Goal: Task Accomplishment & Management: Use online tool/utility

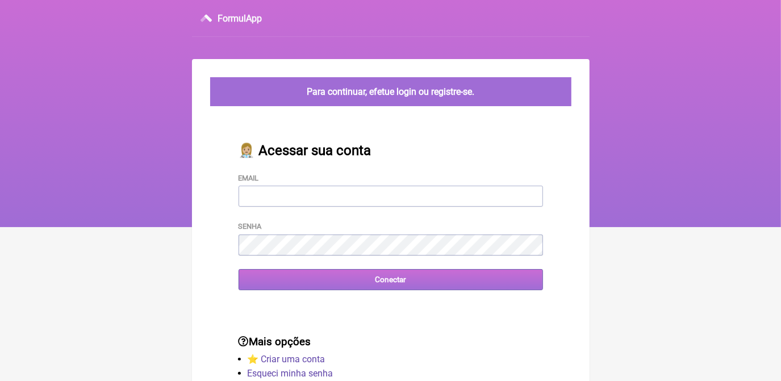
type input "terapiasveronicadias@gmail.com"
click at [316, 283] on input "Conectar" at bounding box center [390, 279] width 304 height 21
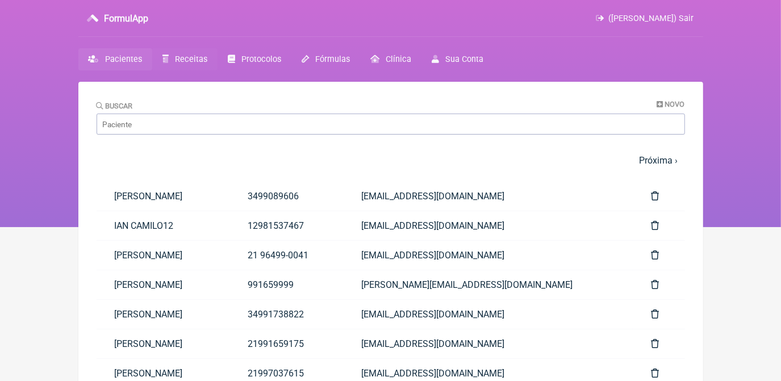
click at [194, 61] on span "Receitas" at bounding box center [191, 59] width 32 height 10
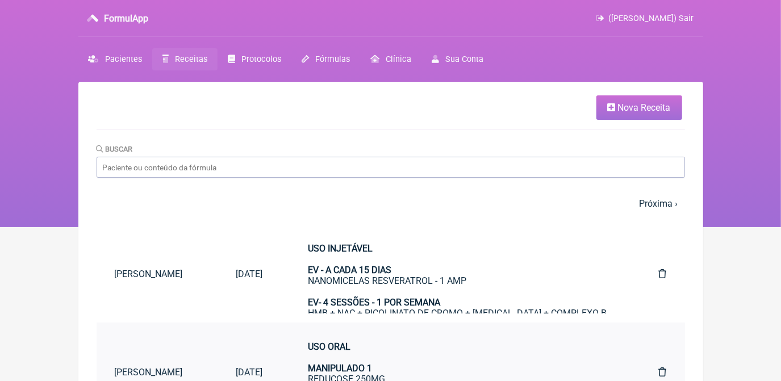
click at [372, 367] on strong "USO ORAL MANIPULADO 1" at bounding box center [340, 357] width 64 height 32
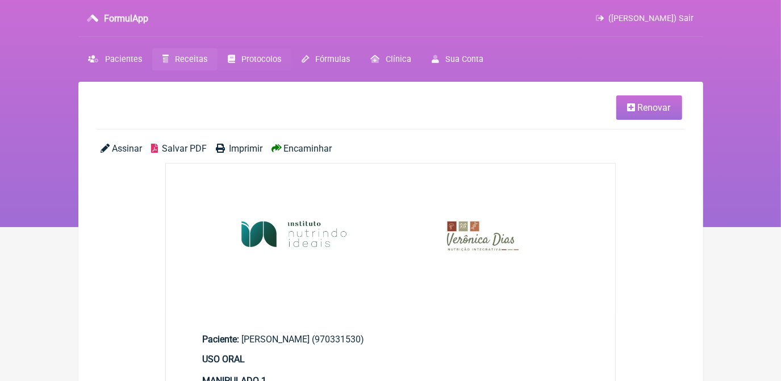
click at [255, 54] on span "Protocolos" at bounding box center [261, 59] width 40 height 10
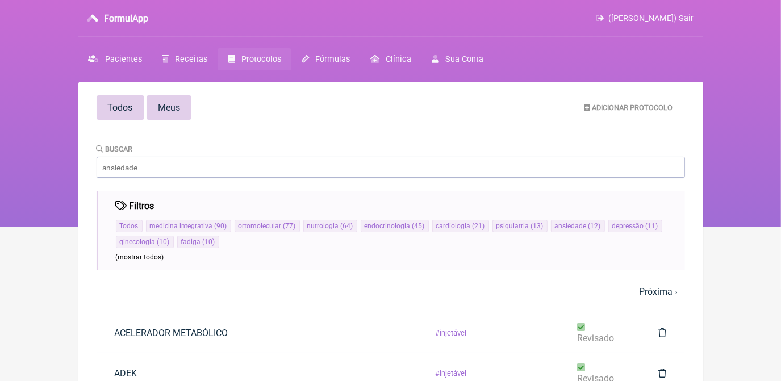
click at [185, 97] on link "Meus" at bounding box center [168, 107] width 45 height 24
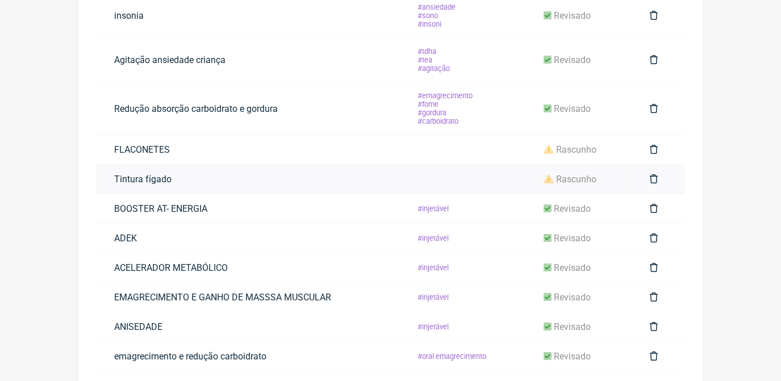
scroll to position [293, 0]
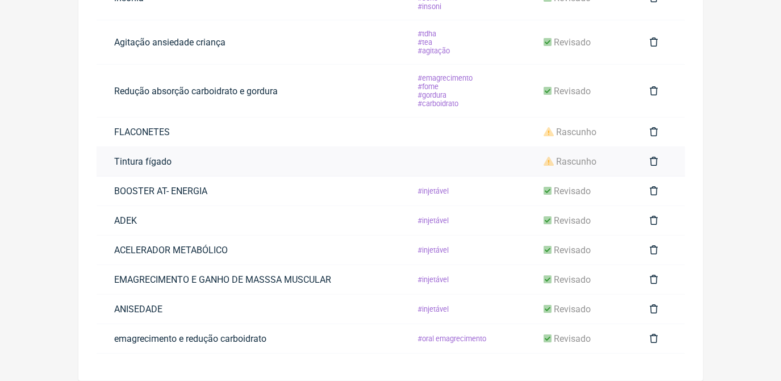
click at [210, 160] on td "Tintura fígado" at bounding box center [248, 162] width 302 height 30
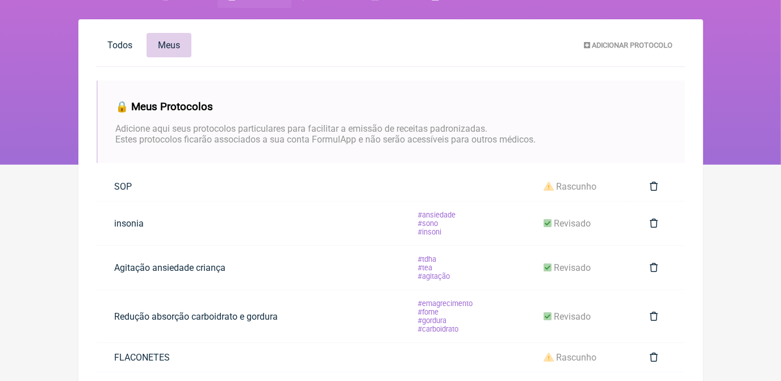
scroll to position [35, 0]
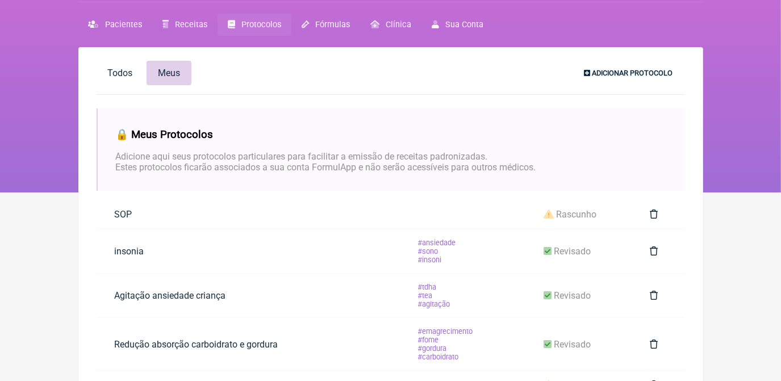
click at [626, 75] on span "Adicionar Protocolo" at bounding box center [632, 73] width 81 height 9
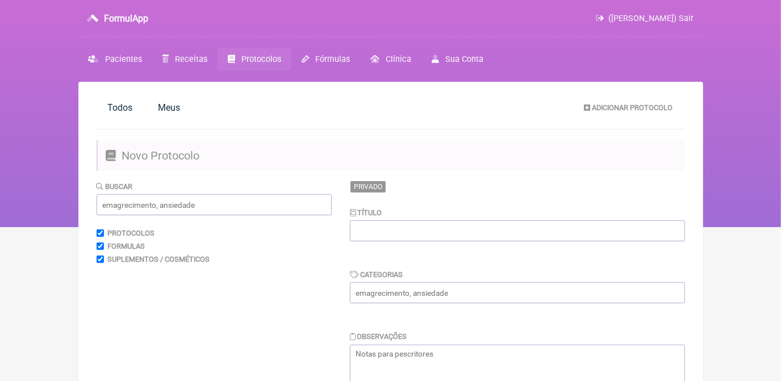
click at [469, 237] on input "text" at bounding box center [517, 230] width 335 height 21
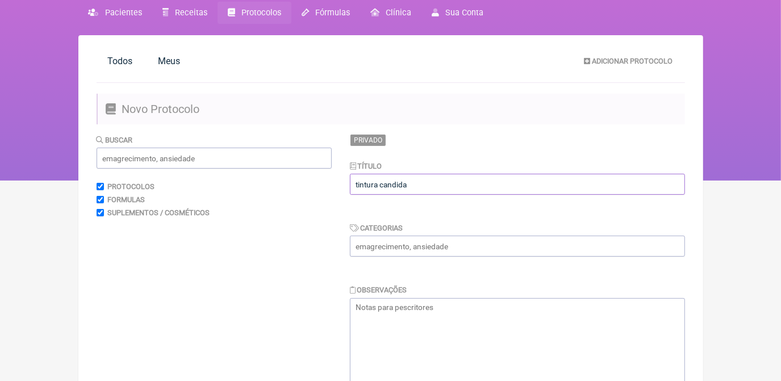
scroll to position [51, 0]
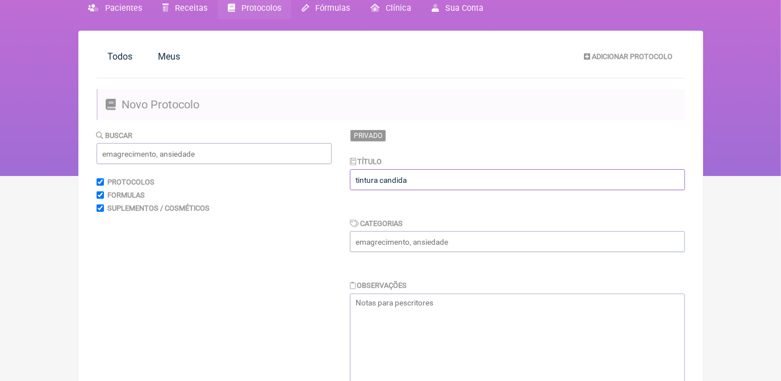
type input "tintura candida"
click at [462, 241] on input "text" at bounding box center [517, 241] width 335 height 21
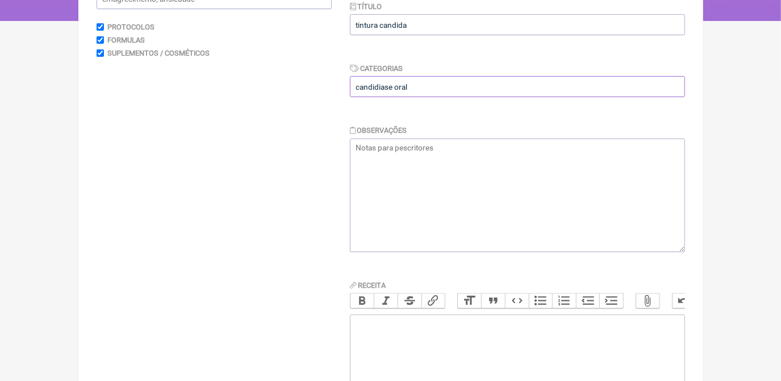
scroll to position [309, 0]
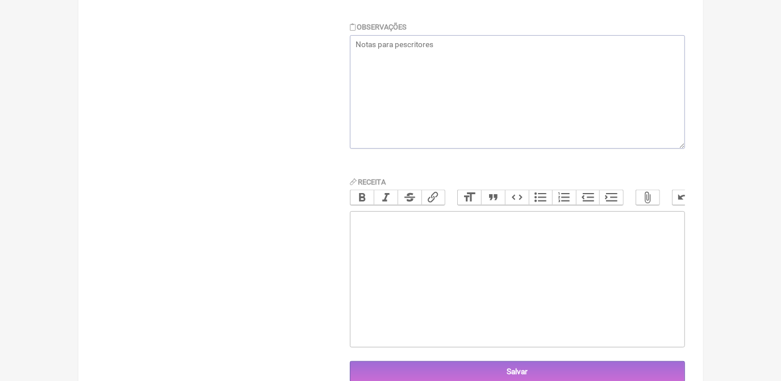
type input "candidiase oral"
click at [461, 244] on trix-editor at bounding box center [517, 279] width 335 height 136
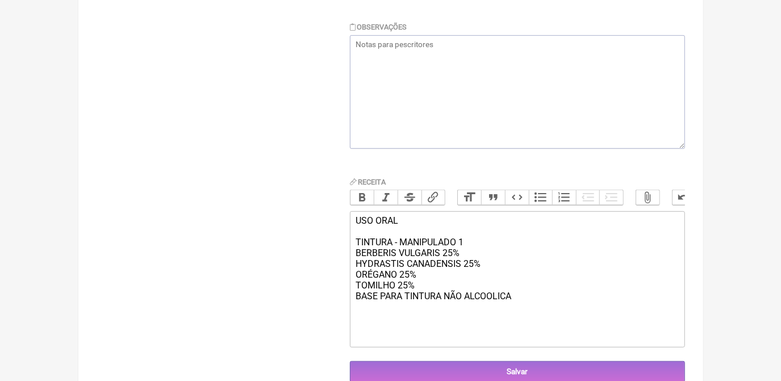
click at [404, 301] on div "USO ORAL TINTURA - MANIPULADO 1 BERBERIS VULGARIS 25% HYDRASTIS CANADENSIS 25% …" at bounding box center [516, 258] width 322 height 86
click at [386, 322] on trix-editor "USO ORAL TINTURA - MANIPULADO 1 BERBERIS VULGARIS 25% HYDRASTIS CANADENSIS 25% …" at bounding box center [517, 279] width 335 height 136
click at [555, 301] on div "USO ORAL TINTURA - MANIPULADO 1 BERBERIS VULGARIS 25% HYDRASTIS CANADENSIS 25% …" at bounding box center [516, 258] width 322 height 86
type trix-editor "<div>USO ORAL&nbsp;<br><br>TINTURA - MANIPULADO 1<br>BERBERIS VULGARIS 25%<br>H…"
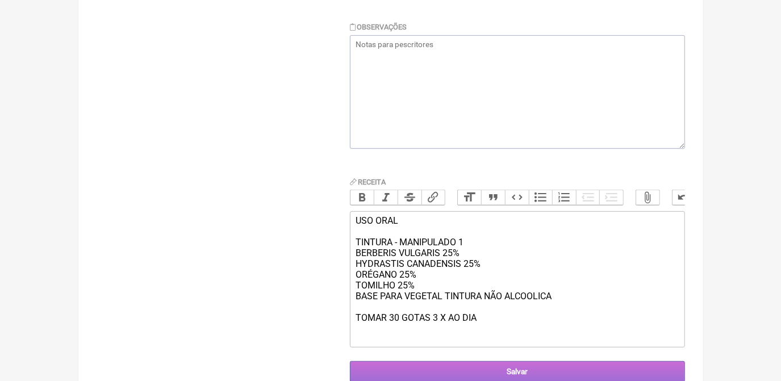
click at [550, 377] on input "Salvar" at bounding box center [517, 371] width 335 height 21
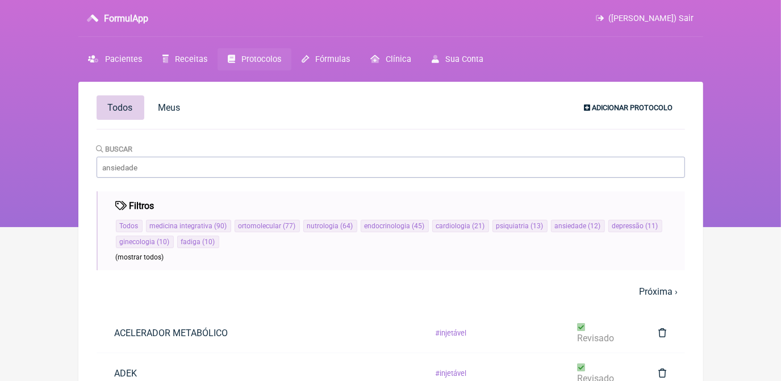
click at [598, 111] on span "Adicionar Protocolo" at bounding box center [632, 107] width 81 height 9
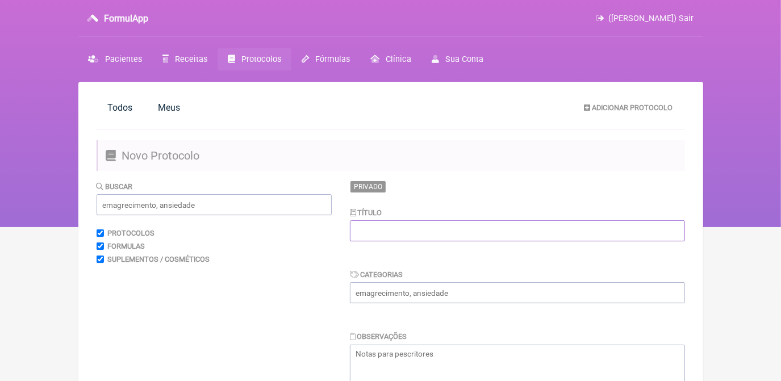
click at [413, 229] on input "text" at bounding box center [517, 230] width 335 height 21
type input "EMAGRECIMENTO E METABOLISMO"
click at [445, 295] on input "text" at bounding box center [517, 292] width 335 height 21
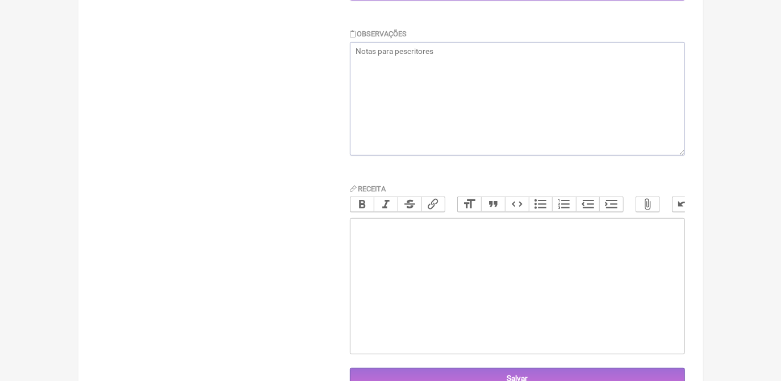
scroll to position [304, 0]
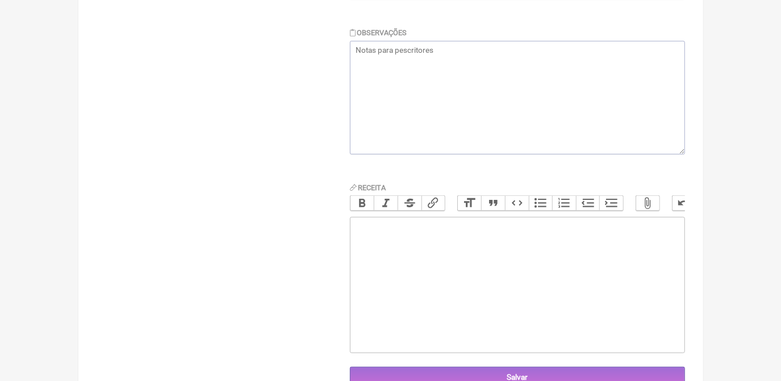
type input "EMGARECIMENTO METABOLISMO"
click at [539, 272] on trix-editor at bounding box center [517, 285] width 335 height 136
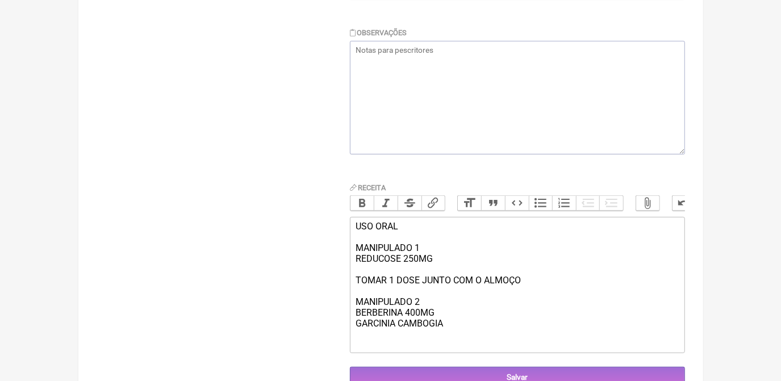
click at [472, 329] on div "USO ORAL MANIPULADO 1 REDUCOSE 250MG TOMAR 1 DOSE JUNTO COM O ALMOÇO MANIPULADO…" at bounding box center [516, 275] width 322 height 108
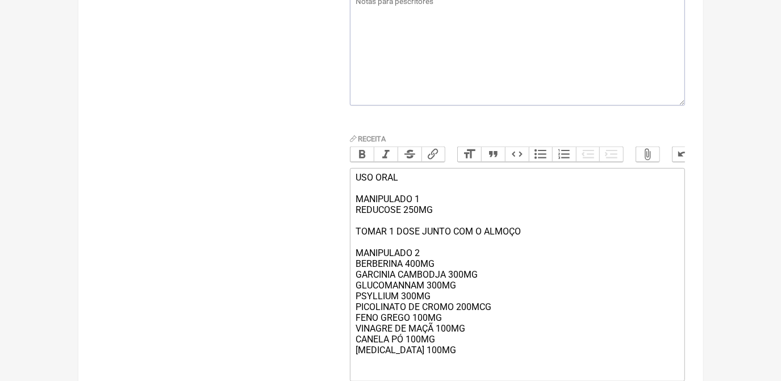
scroll to position [363, 0]
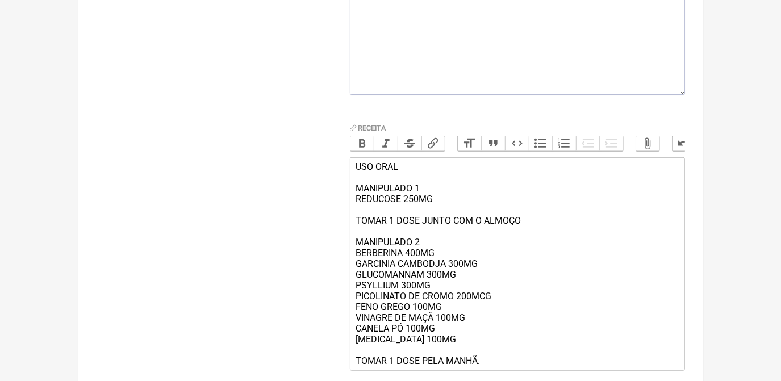
type trix-editor "<div>USO ORAL<br><br>MANIPULADO 1<br>REDUCOSE 250MG&nbsp;<br><br>TOMAR 1 DOSE J…"
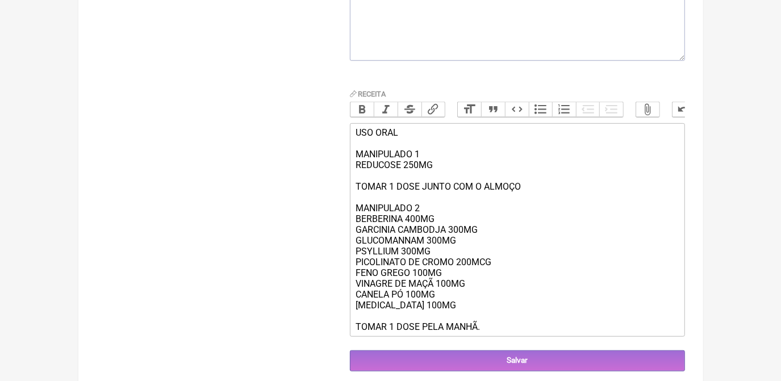
scroll to position [420, 0]
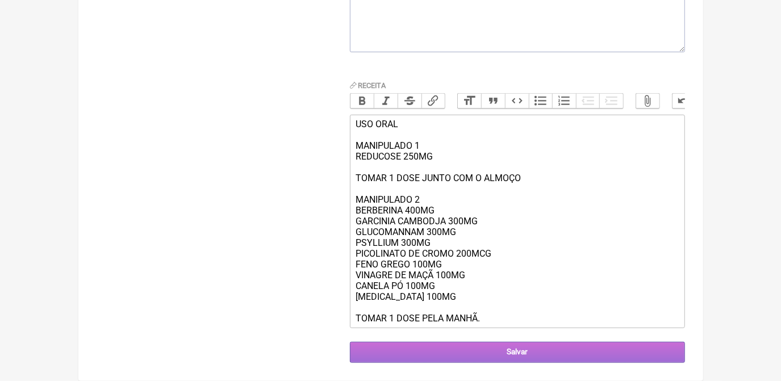
click at [554, 355] on input "Salvar" at bounding box center [517, 352] width 335 height 21
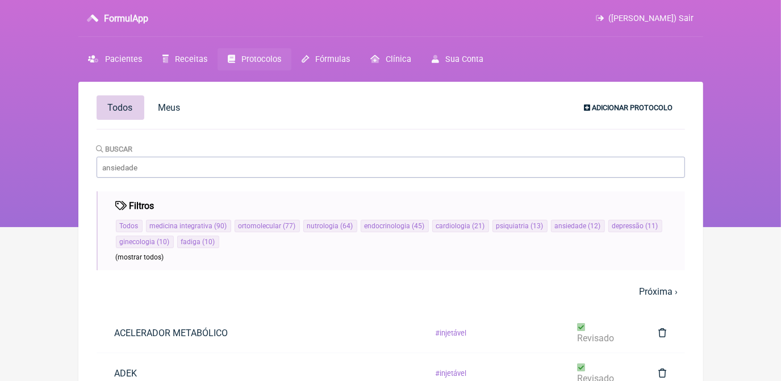
click at [620, 105] on span "Adicionar Protocolo" at bounding box center [632, 107] width 81 height 9
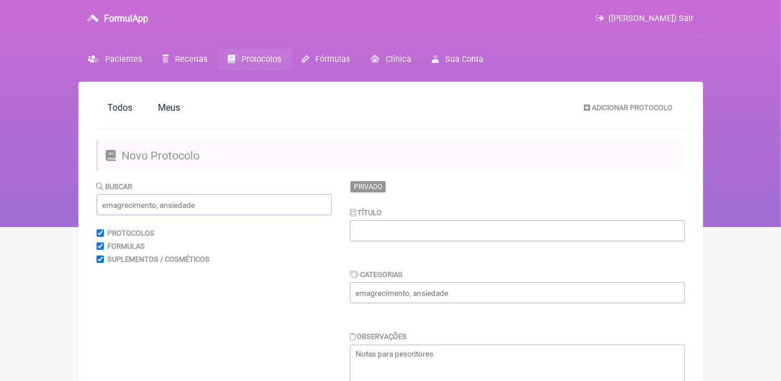
click at [481, 238] on input "text" at bounding box center [517, 230] width 335 height 21
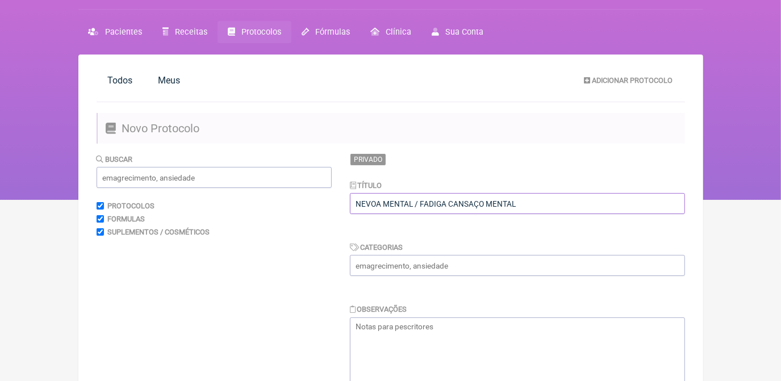
scroll to position [51, 0]
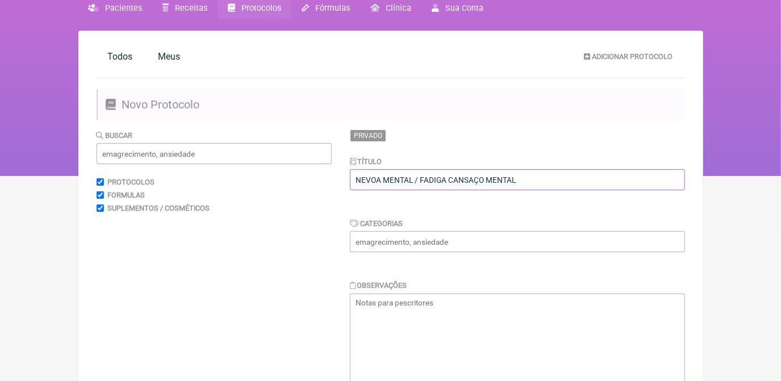
type input "NEVOA MENTAL / FADIGA CANSAÇO MENTAL"
click at [481, 238] on input "text" at bounding box center [517, 241] width 335 height 21
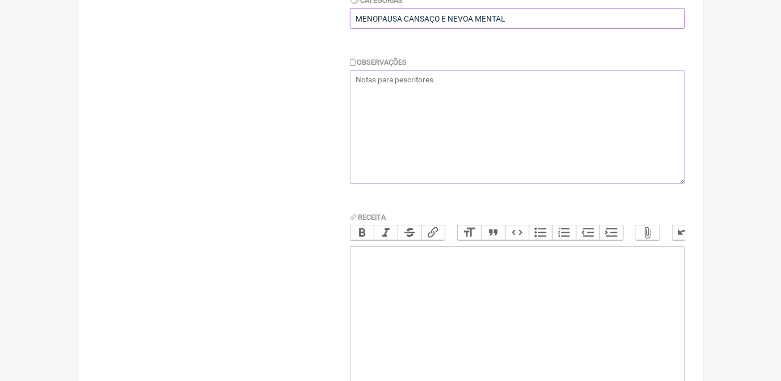
scroll to position [309, 0]
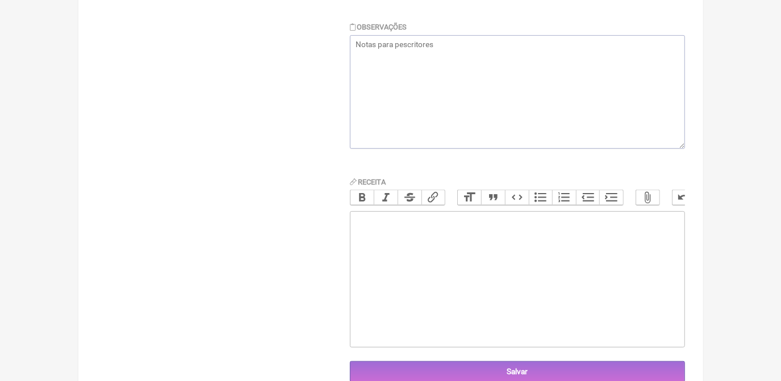
type input "MENOPAUSA CANSAÇO E NEVOA MENTAL"
click at [481, 239] on trix-editor at bounding box center [517, 279] width 335 height 136
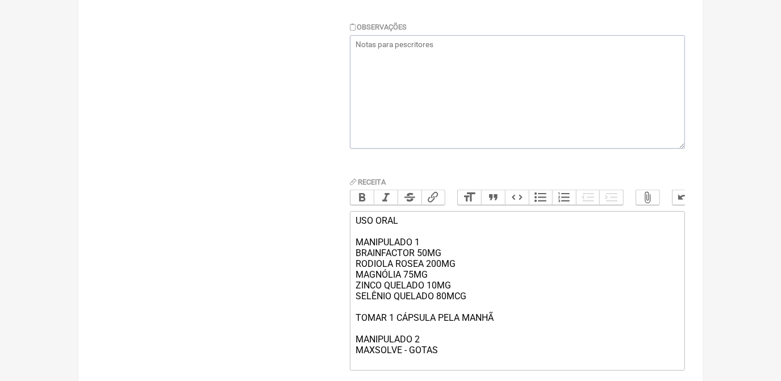
scroll to position [319, 0]
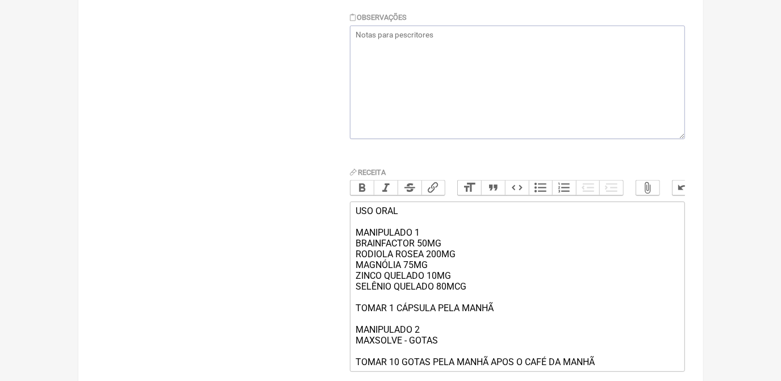
type trix-editor "<div>USO ORAL<br><br>MANIPULADO 1<br>BRAINFACTOR 50MG<br>RODIOLA ROSEA 200MG<br…"
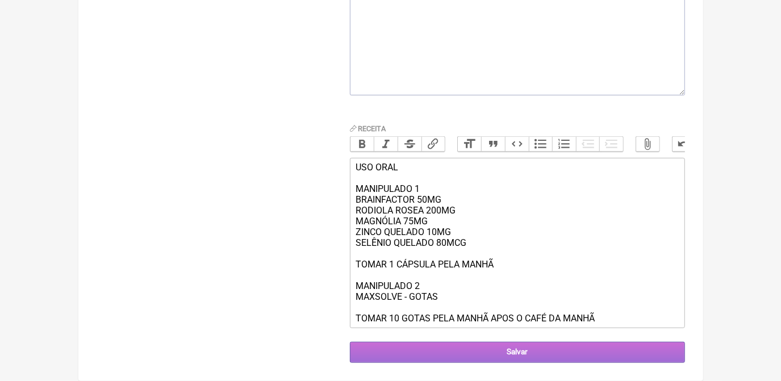
click at [666, 355] on input "Salvar" at bounding box center [517, 352] width 335 height 21
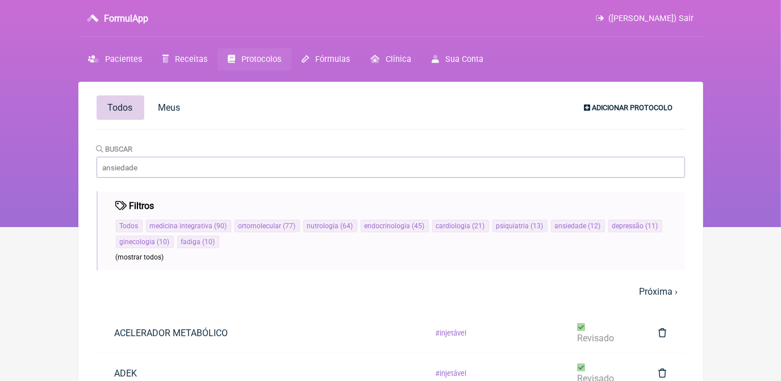
click at [622, 110] on span "Adicionar Protocolo" at bounding box center [632, 107] width 81 height 9
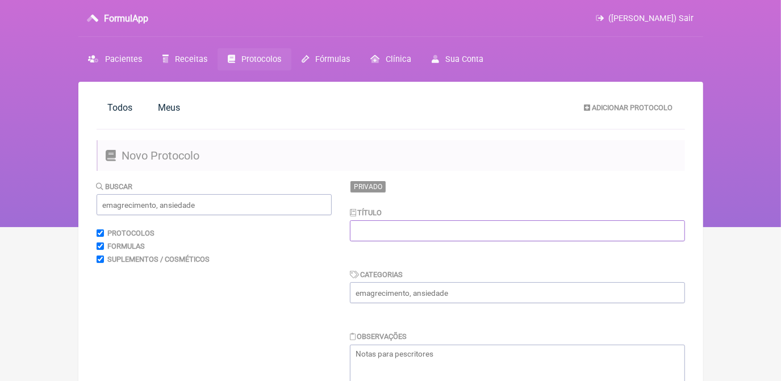
click at [530, 226] on input "text" at bounding box center [517, 230] width 335 height 21
type input "SUPLEMENTO - ENERGIA SEM CAFEINA"
click at [501, 291] on input "text" at bounding box center [517, 292] width 335 height 21
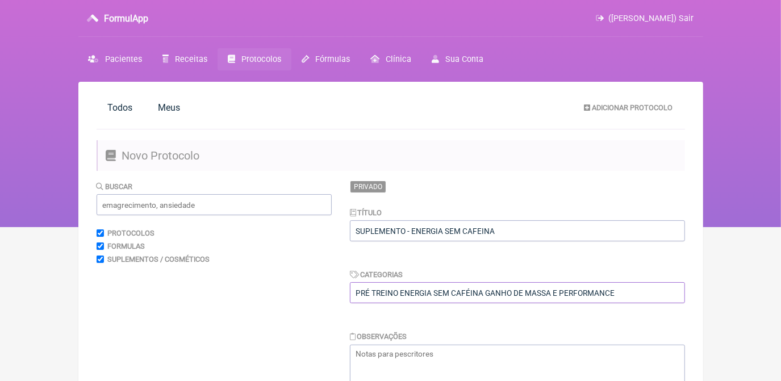
type input "PRÉ TREINO ENERGIA SEM CAFÉINA GANHO DE MASSA E PERFORMANCE"
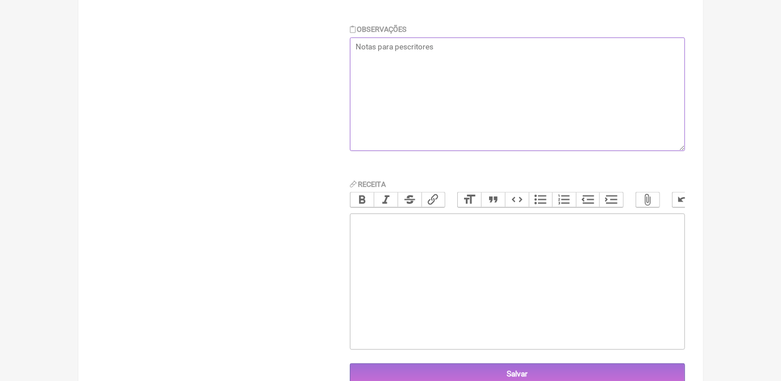
scroll to position [311, 0]
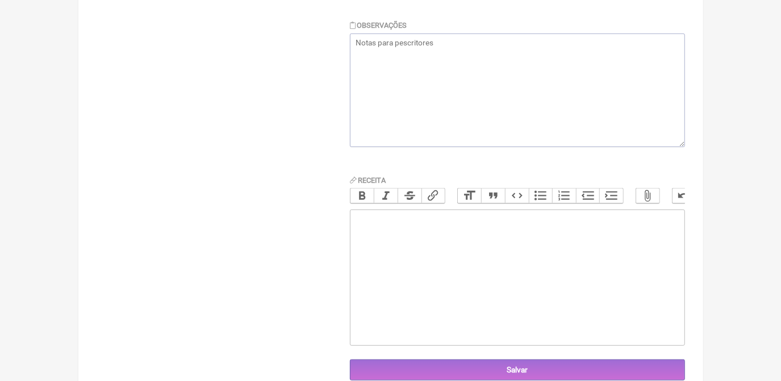
click at [632, 246] on trix-editor at bounding box center [517, 277] width 335 height 136
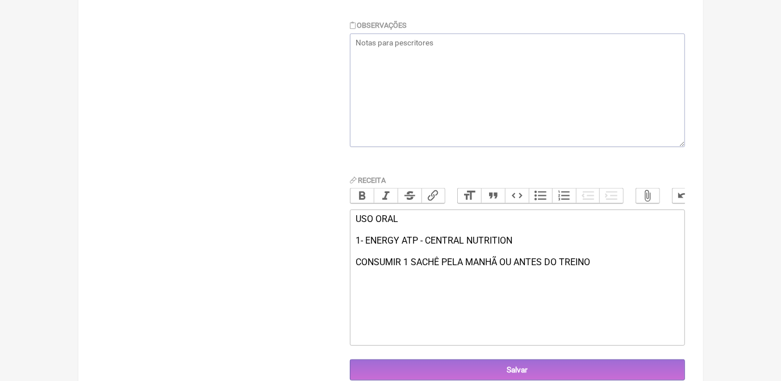
type trix-editor "<div>USO ORAL&nbsp;<br><br>1- ENERGY ATP - CENTRAL NUTRITION&nbsp;<br><br>CONSU…"
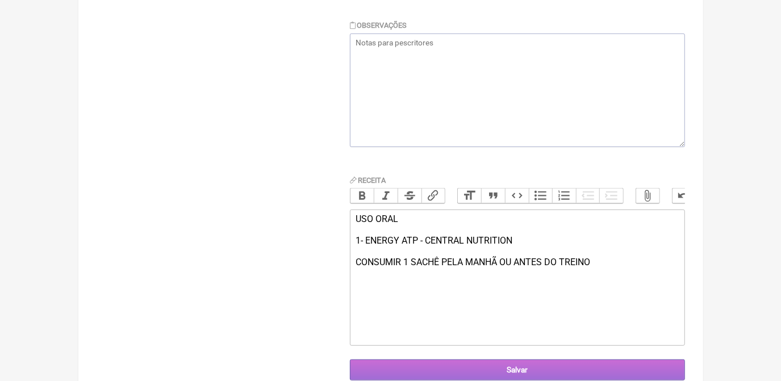
click at [573, 370] on input "Salvar" at bounding box center [517, 369] width 335 height 21
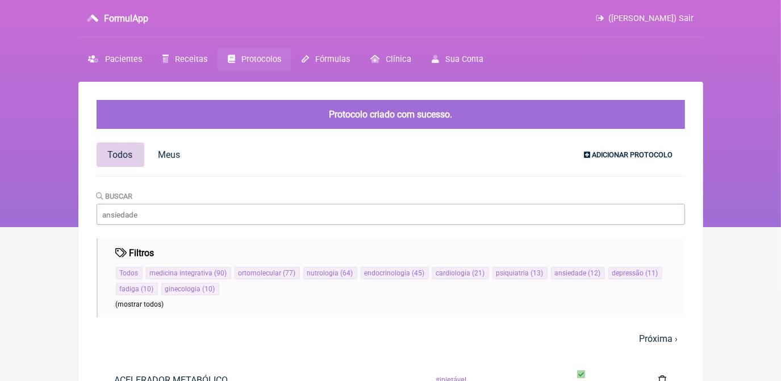
click at [599, 152] on span "Adicionar Protocolo" at bounding box center [632, 154] width 81 height 9
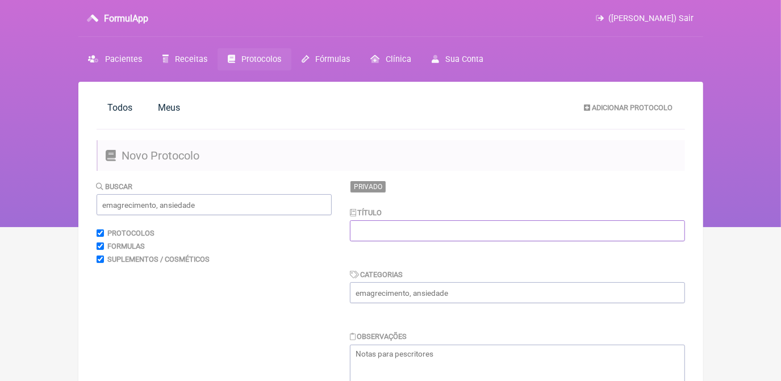
click at [427, 221] on input "text" at bounding box center [517, 230] width 335 height 21
type input "MODULAÇÃO INTESTINAL - FIBRAS"
click at [420, 299] on input "text" at bounding box center [517, 292] width 335 height 21
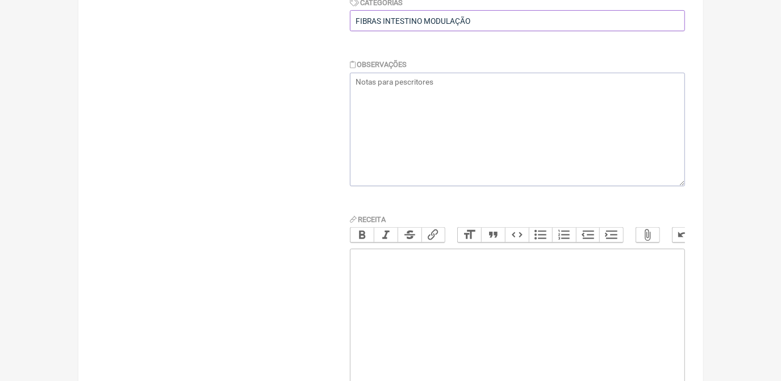
scroll to position [275, 0]
type input "FIBRAS INTESTINO MODULAÇÃO"
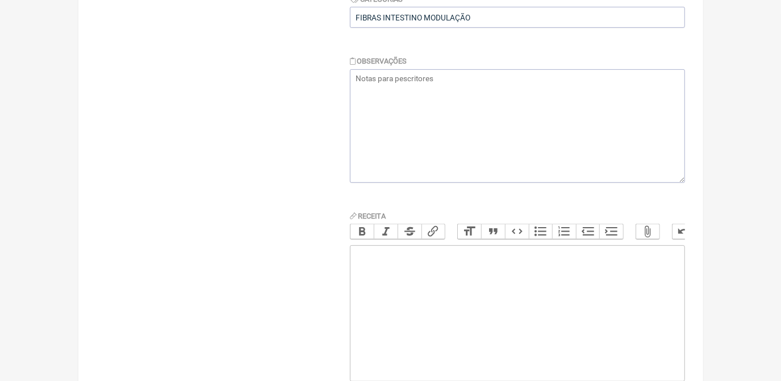
click at [653, 290] on trix-editor at bounding box center [517, 313] width 335 height 136
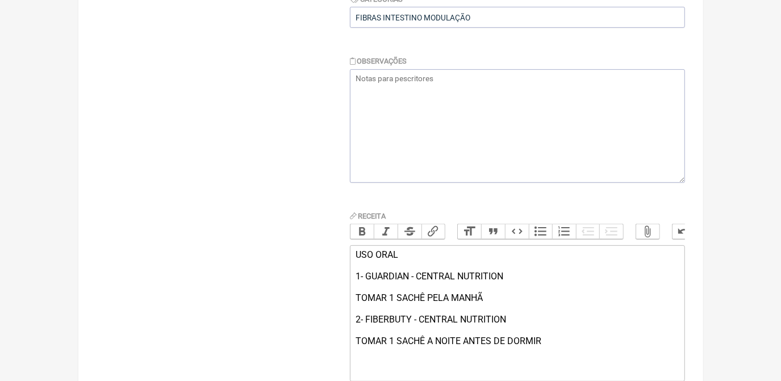
type trix-editor "<div>USO ORAL<br><br>1- GUARDIAN - CENTRAL NUTRITION&nbsp;<br><br>TOMAR 1 SACHÊ…"
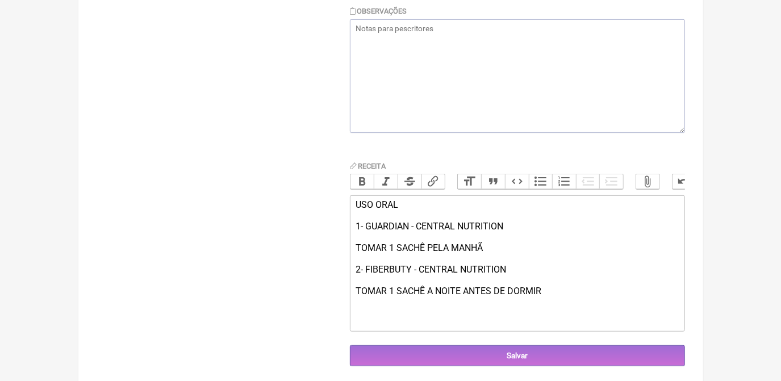
scroll to position [336, 0]
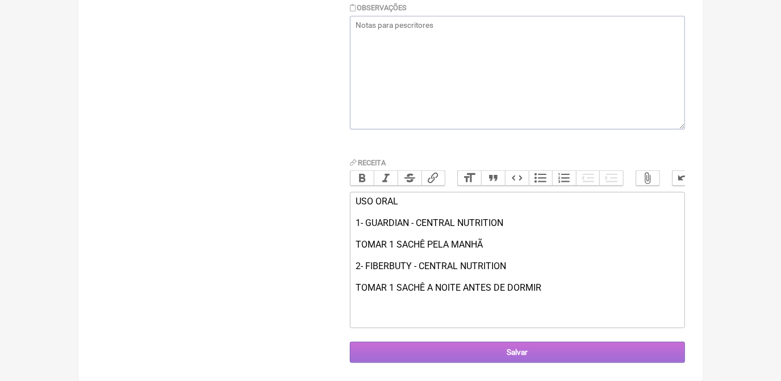
click at [649, 350] on input "Salvar" at bounding box center [517, 352] width 335 height 21
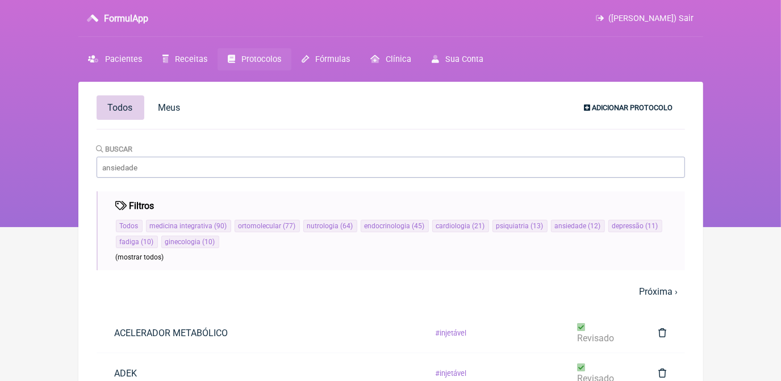
click at [613, 110] on span "Adicionar Protocolo" at bounding box center [632, 107] width 81 height 9
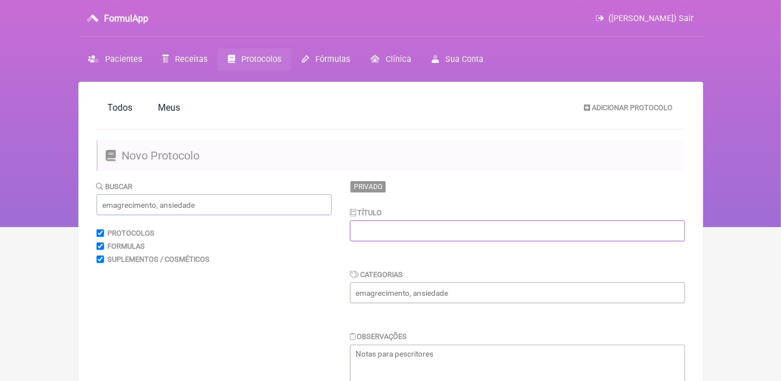
click at [396, 235] on input "text" at bounding box center [517, 230] width 335 height 21
type input "REDUÇÃO DE HOMOCISTEINA"
click at [386, 294] on input "text" at bounding box center [517, 292] width 335 height 21
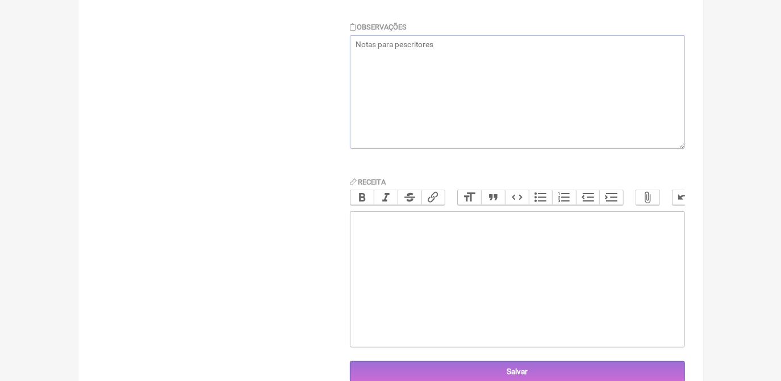
scroll to position [324, 0]
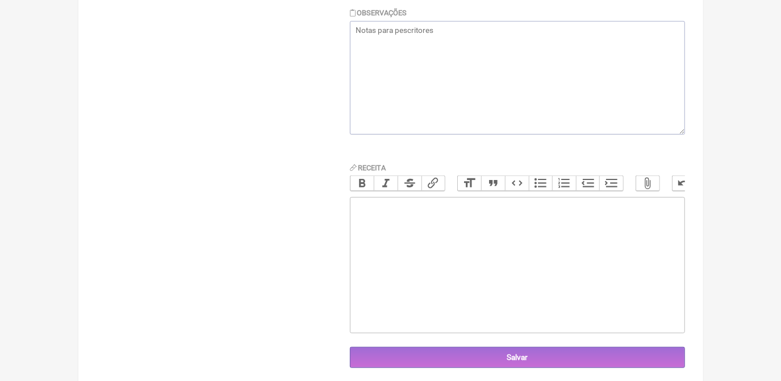
type input "USO ORAL - SUPLEMENTO HOMOCISTEINA"
click at [590, 258] on trix-editor at bounding box center [517, 265] width 335 height 136
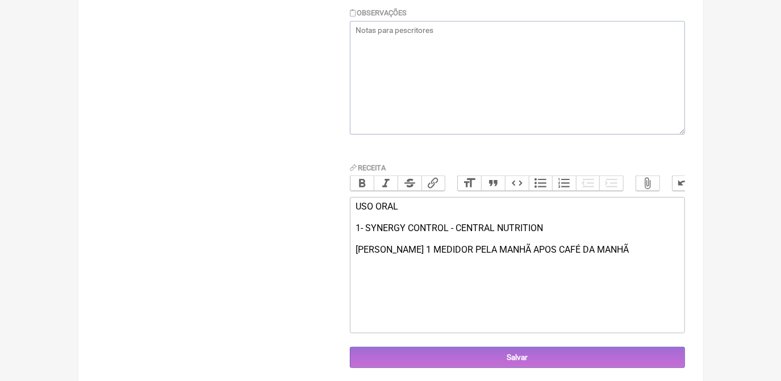
type trix-editor "<div>USO ORAL<br><br>1- SYNERGY CONTROL - CENTRAL NUTRITION<br><br>TOMAR 1 MEDI…"
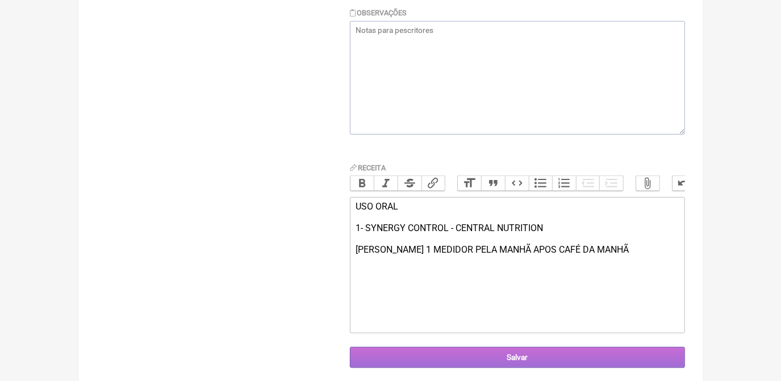
click at [546, 359] on input "Salvar" at bounding box center [517, 357] width 335 height 21
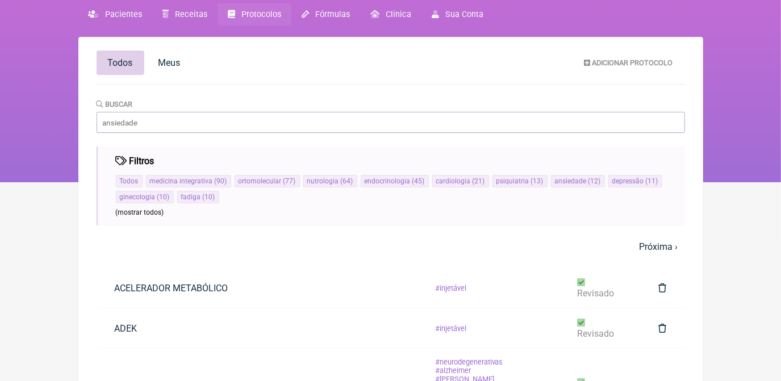
scroll to position [31, 0]
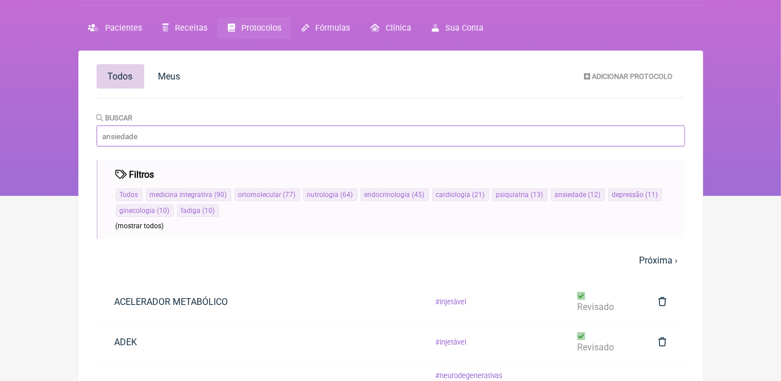
click at [246, 140] on input "Buscar" at bounding box center [391, 135] width 588 height 21
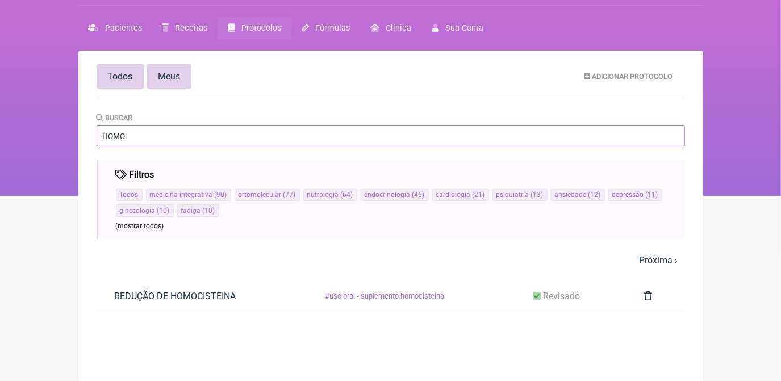
type input "HOMO"
click at [179, 72] on span "Meus" at bounding box center [169, 76] width 22 height 11
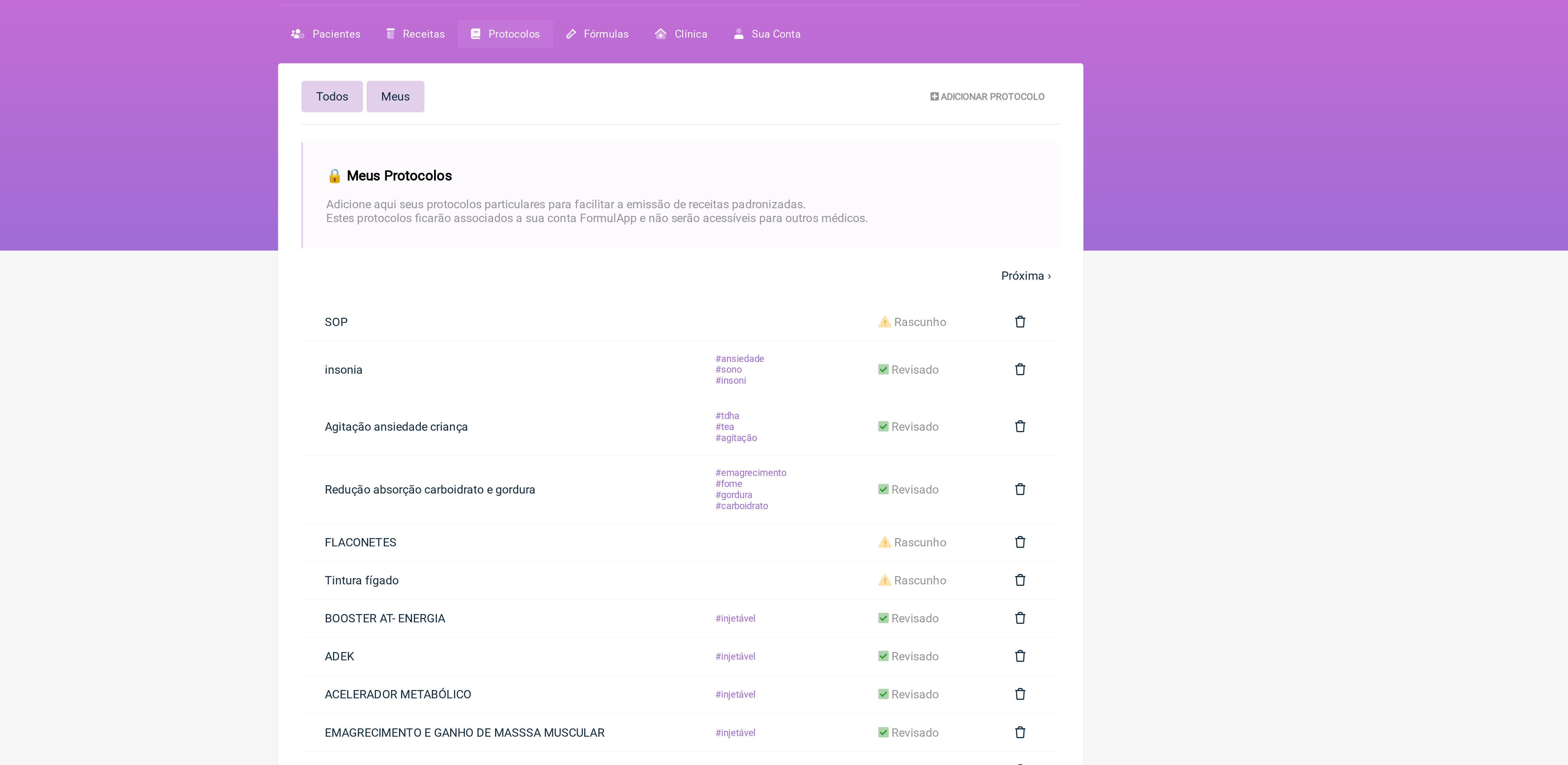
click at [624, 65] on span "Todos" at bounding box center [619, 65] width 15 height 7
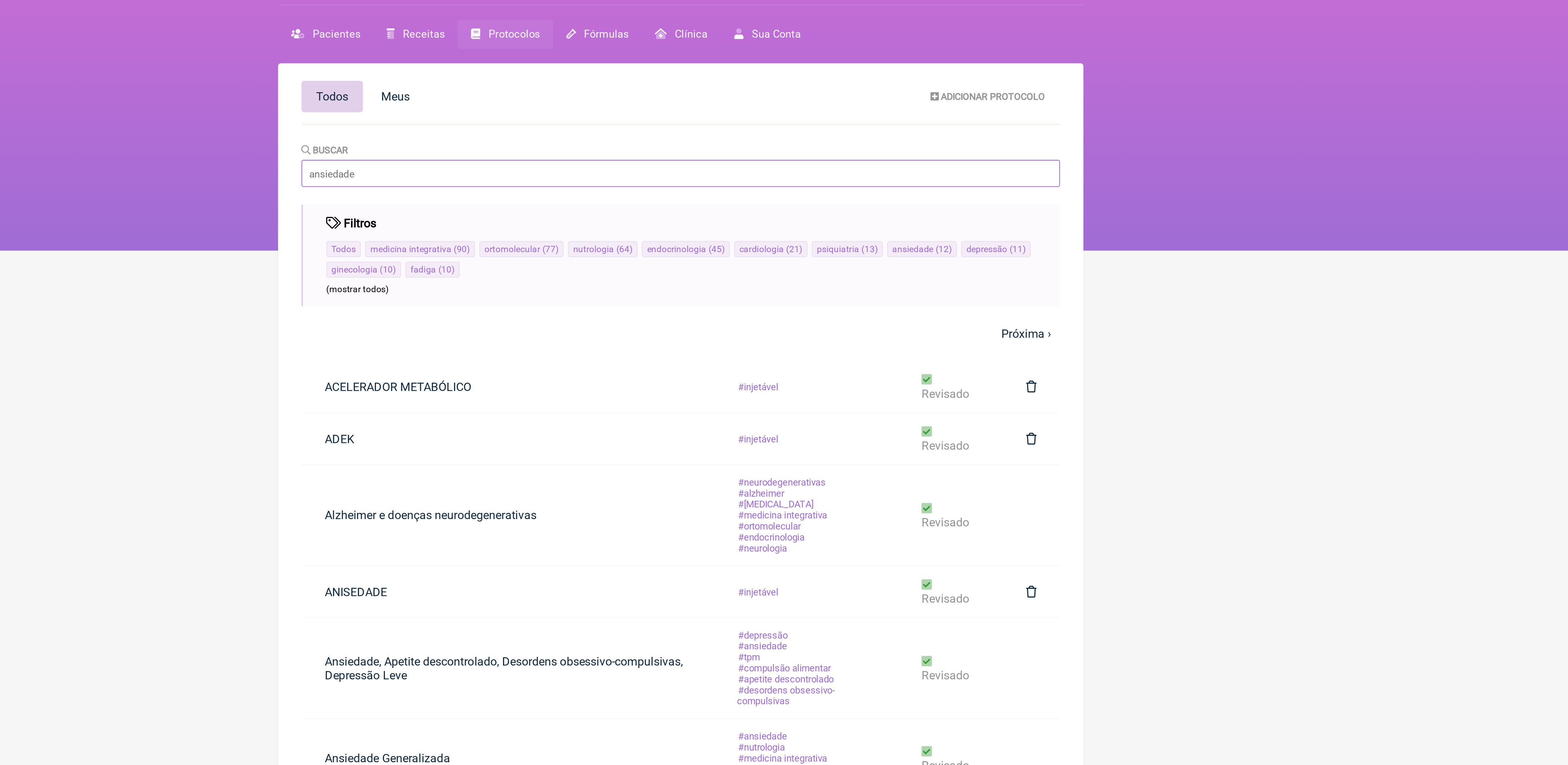
click at [702, 100] on input "Buscar" at bounding box center [784, 102] width 358 height 13
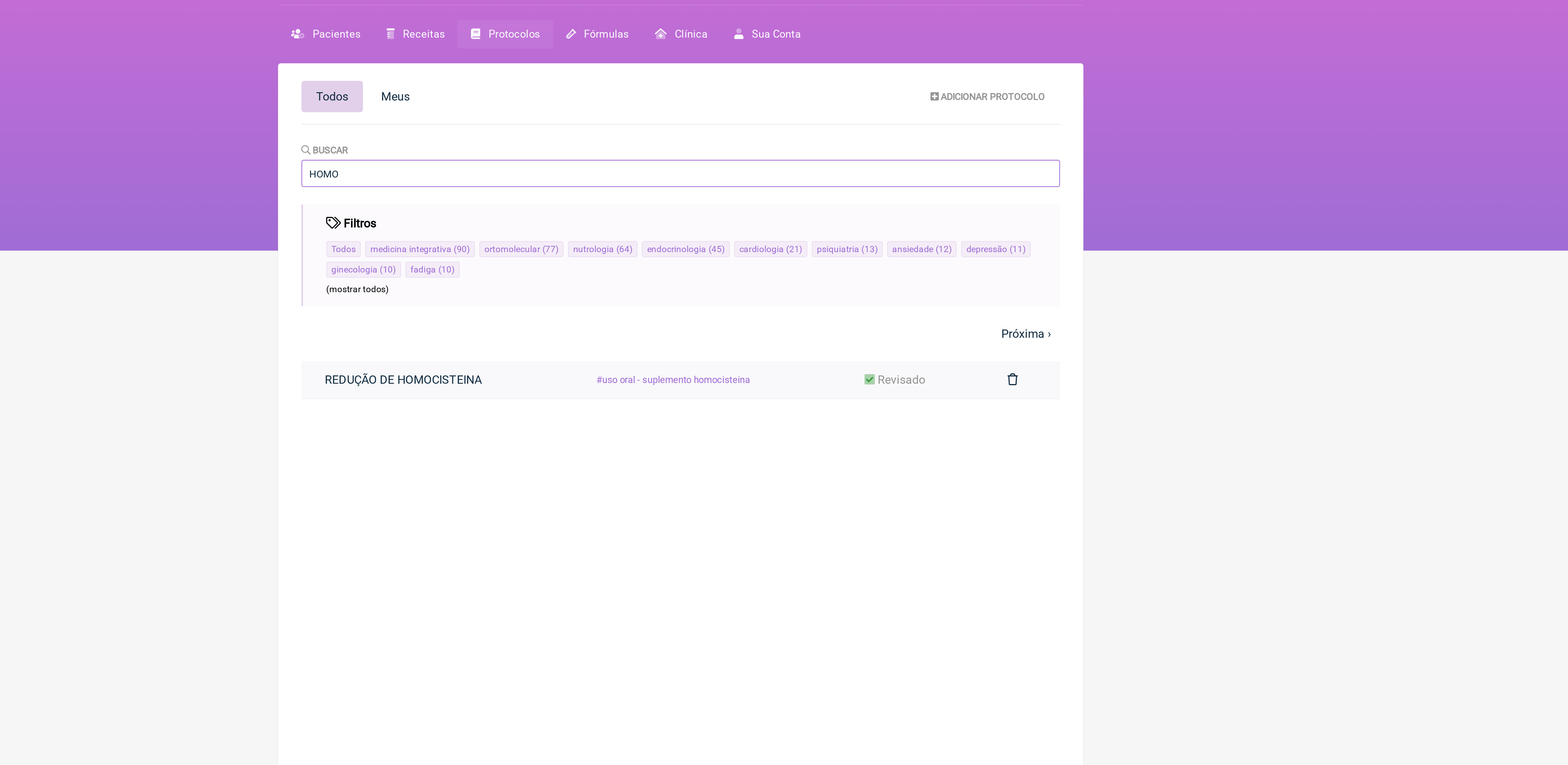
type input "HOMO"
click at [665, 201] on link "REDUÇÃO DE HOMOCISTEINA" at bounding box center [653, 199] width 96 height 18
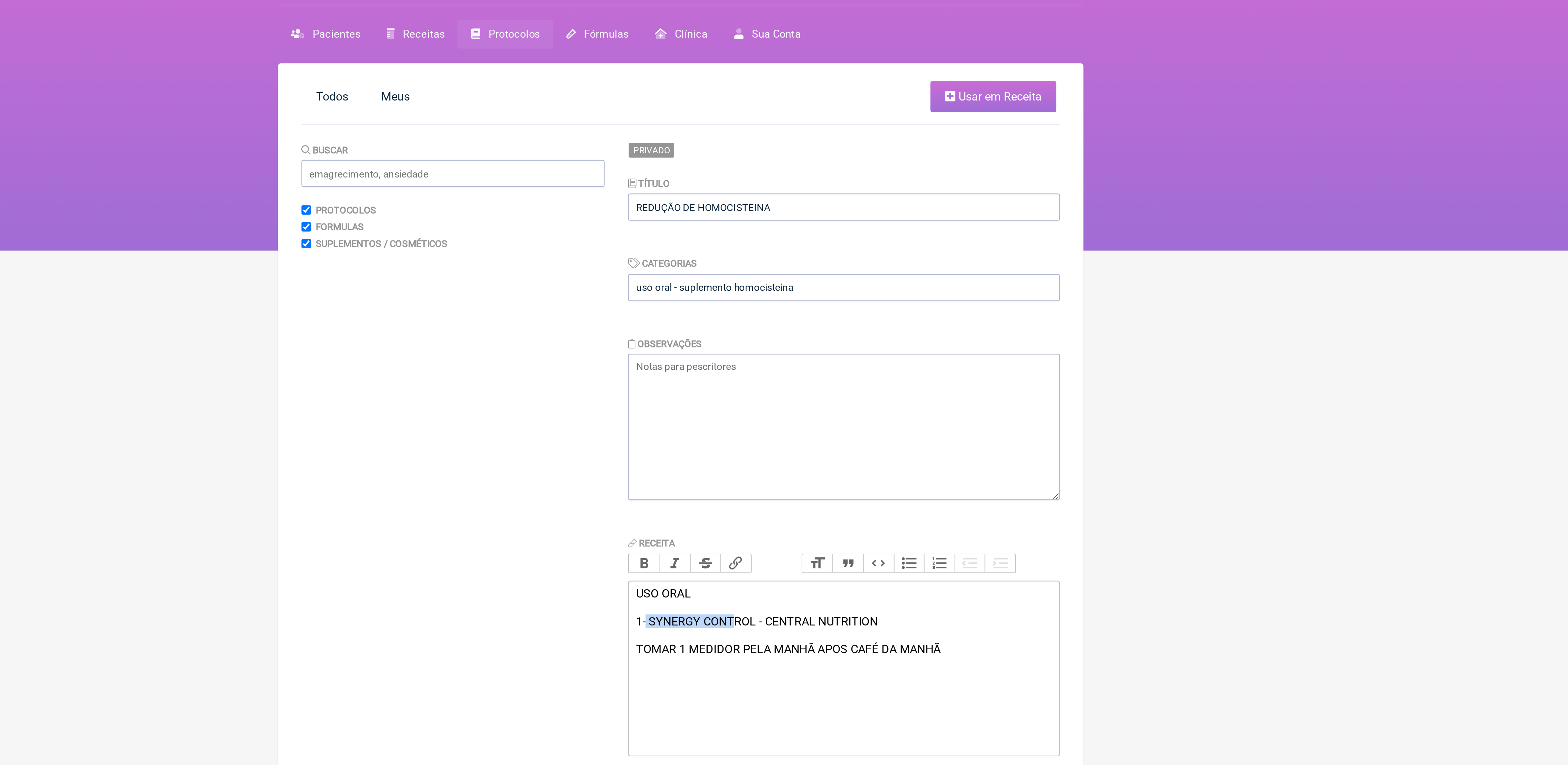
drag, startPoint x: 768, startPoint y: 330, endPoint x: 810, endPoint y: 334, distance: 42.2
click at [810, 330] on div "USO ORAL 1- SYNERGY CONTROL - CENTRAL NUTRITION TOMAR 1 MEDIDOR PELA MANHÃ APOS…" at bounding box center [861, 313] width 196 height 33
drag, startPoint x: 878, startPoint y: 333, endPoint x: 783, endPoint y: 334, distance: 95.0
click at [783, 330] on div "USO ORAL 1- SYNERGY CONTROL - CENTRAL NUTRITION TOMAR 1 MEDIDOR PELA MANHÃ APOS…" at bounding box center [861, 313] width 196 height 33
drag, startPoint x: 770, startPoint y: 332, endPoint x: 878, endPoint y: 337, distance: 108.1
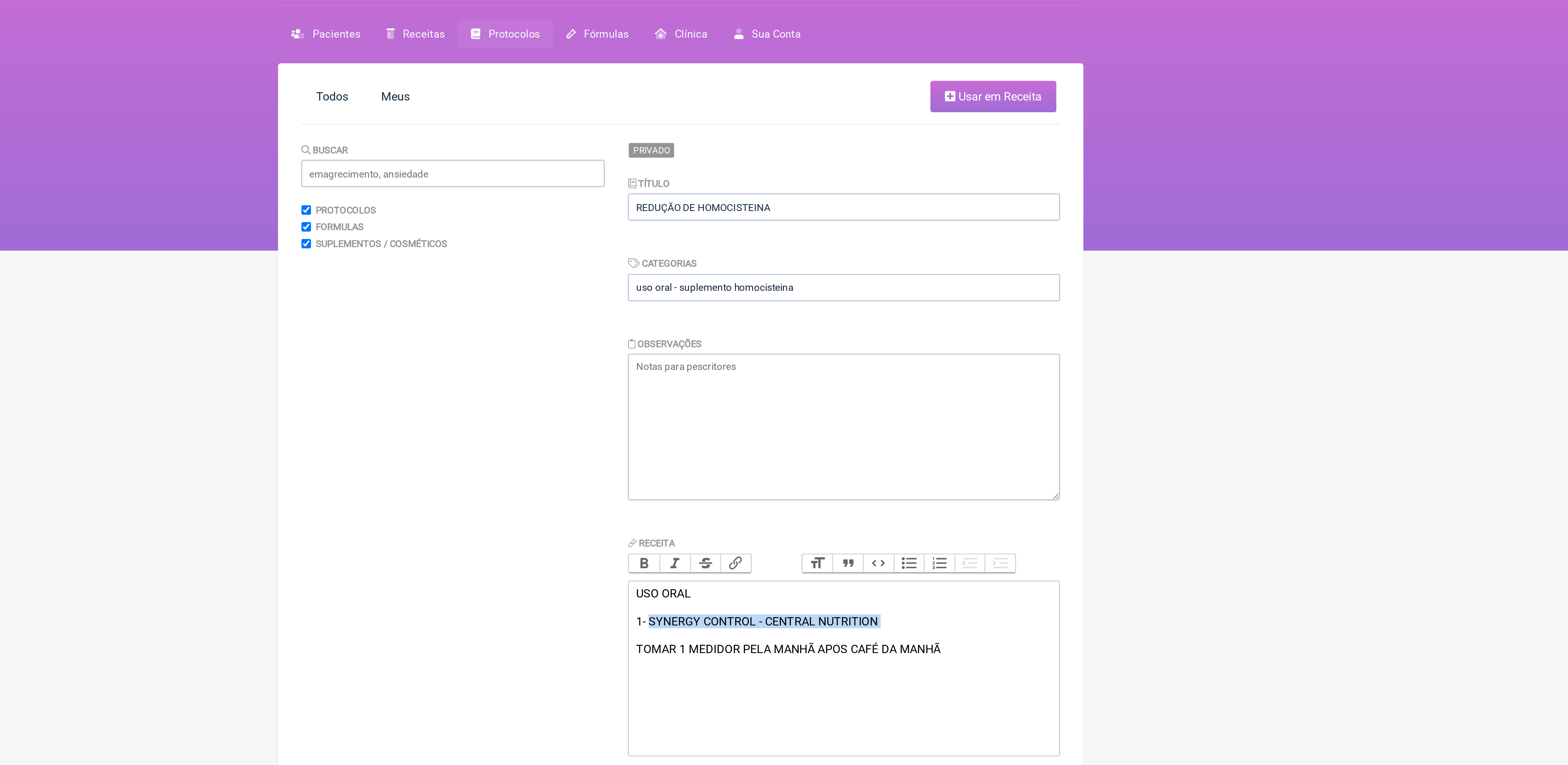
click at [878, 330] on div "USO ORAL 1- SYNERGY CONTROL - CENTRAL NUTRITION TOMAR 1 MEDIDOR PELA MANHÃ APOS…" at bounding box center [861, 313] width 196 height 33
drag, startPoint x: 788, startPoint y: 342, endPoint x: 912, endPoint y: 337, distance: 124.1
click at [912, 323] on div "USO ORAL 1- CO-REDOX - CENTRAL NUTRTION TOMAR 1 MEDIDOR PELA MANHÃ APOS CAFÉ DA…" at bounding box center [861, 310] width 196 height 26
type trix-editor "<div>USO ORAL<br><br>1- CO-REDOX - CENTRAL NUTRTION&nbsp;<br>TOMAR 1DOSE EM JEJ…"
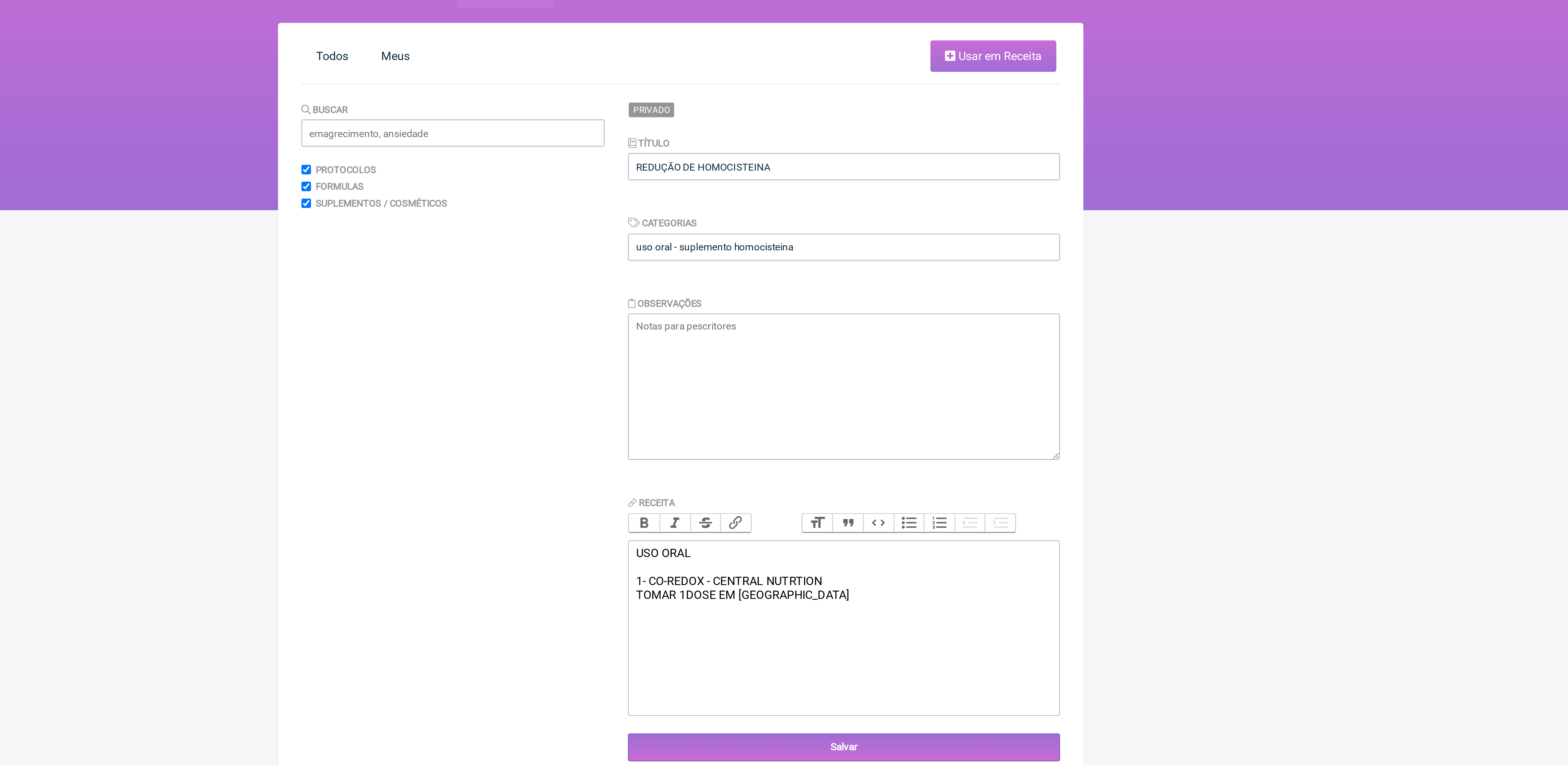
scroll to position [49, 0]
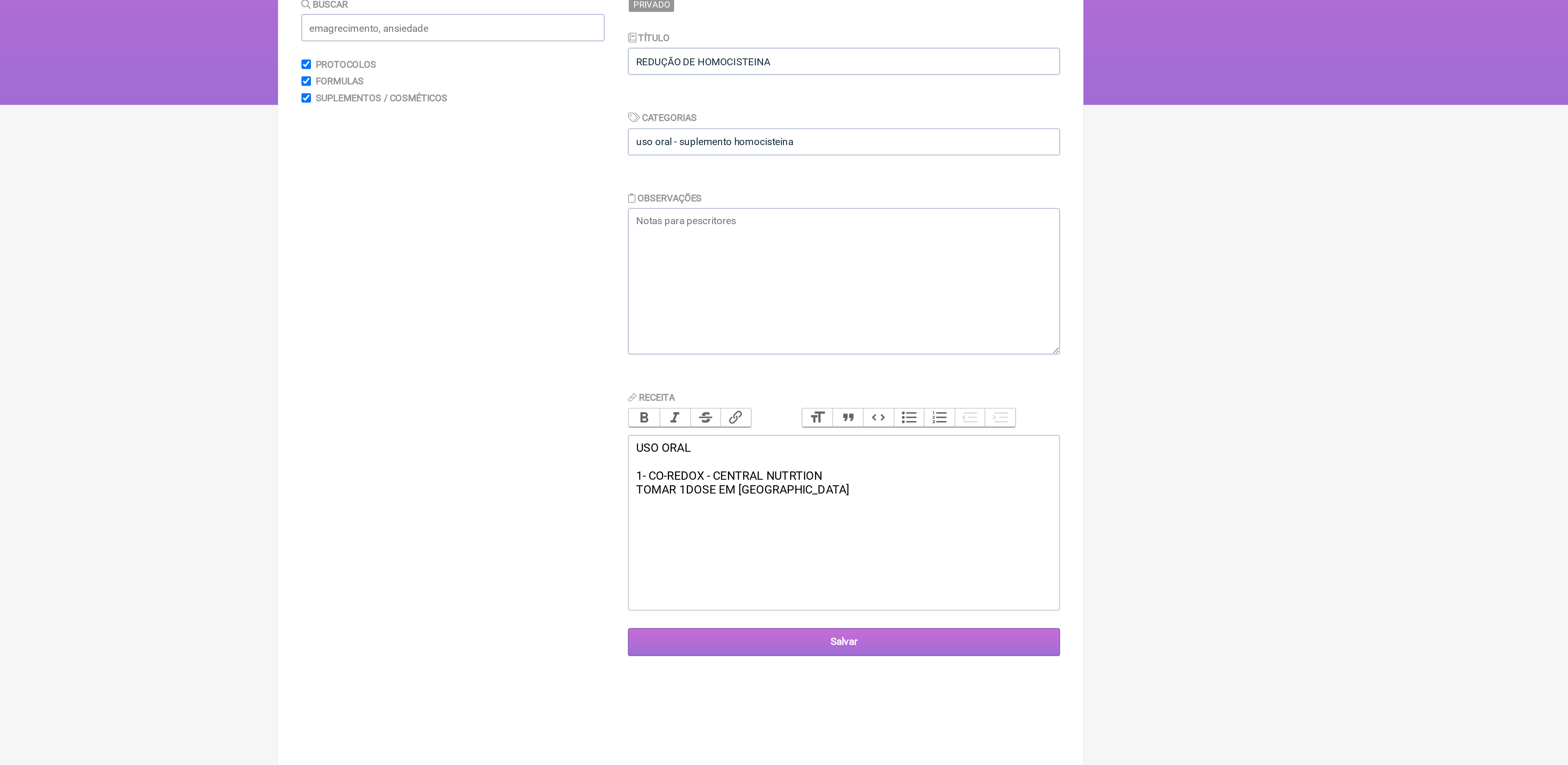
click at [948, 348] on input "Salvar" at bounding box center [861, 341] width 204 height 13
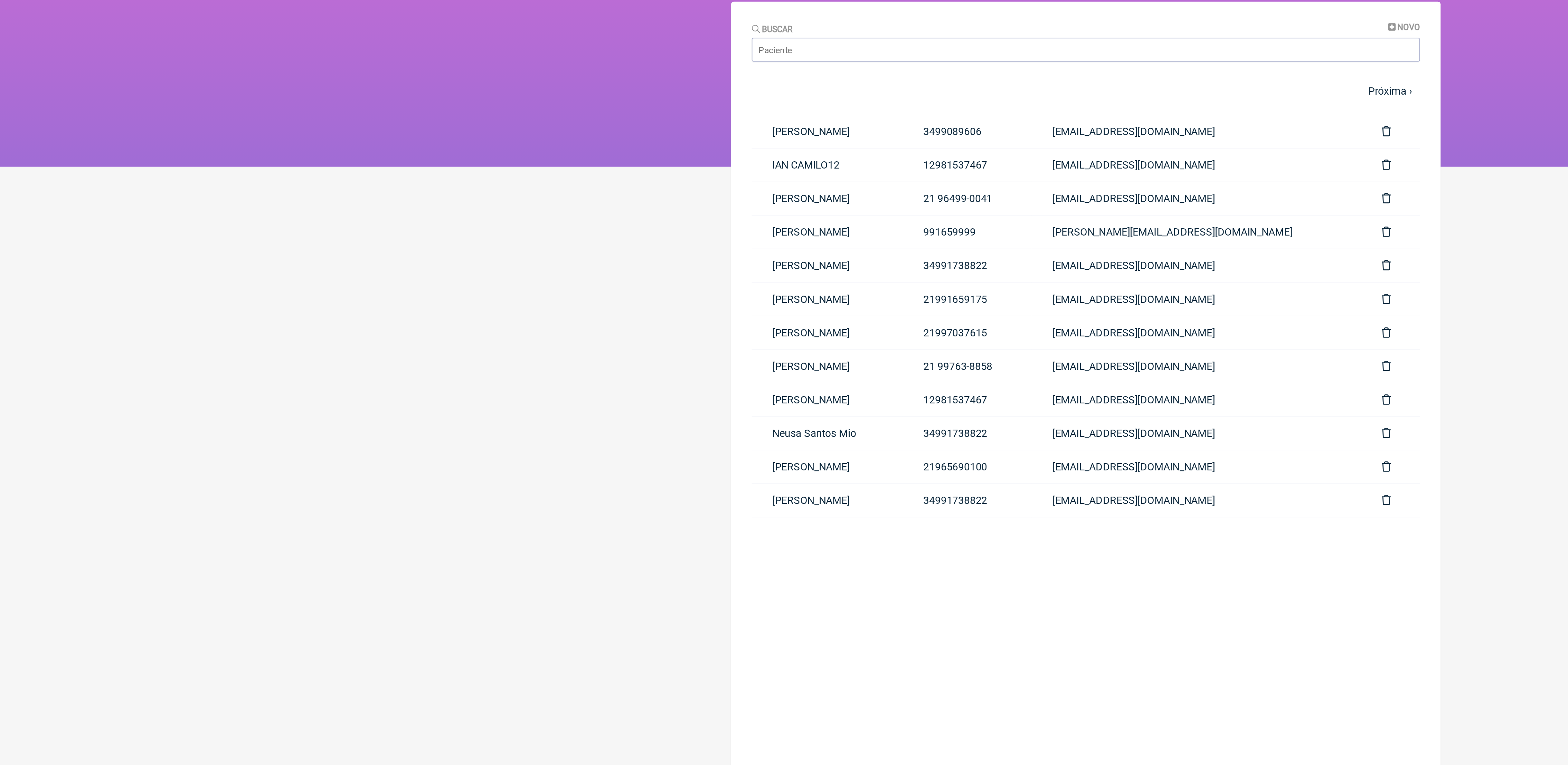
scroll to position [2, 0]
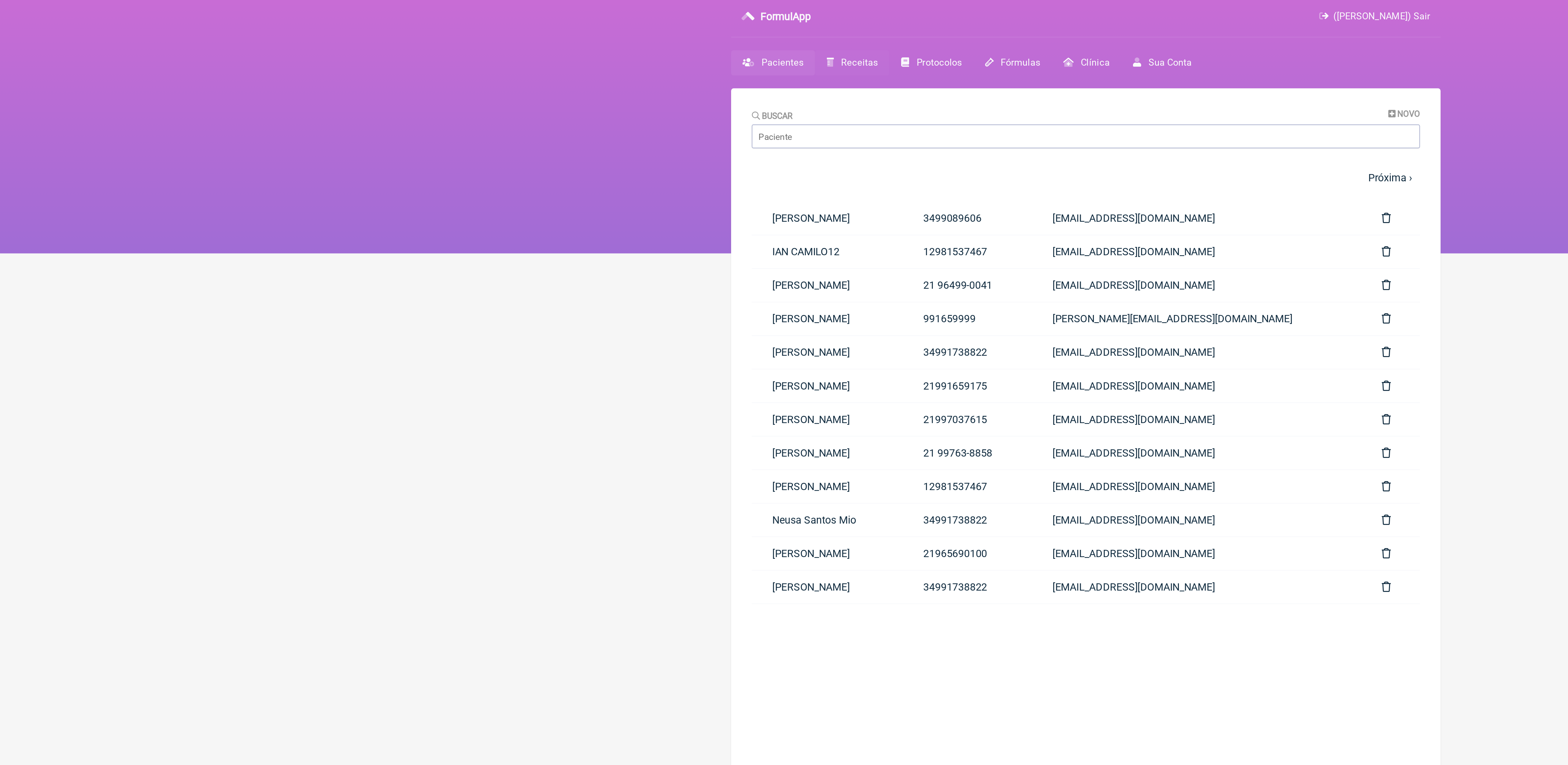
click at [657, 30] on link "Receitas" at bounding box center [659, 33] width 40 height 13
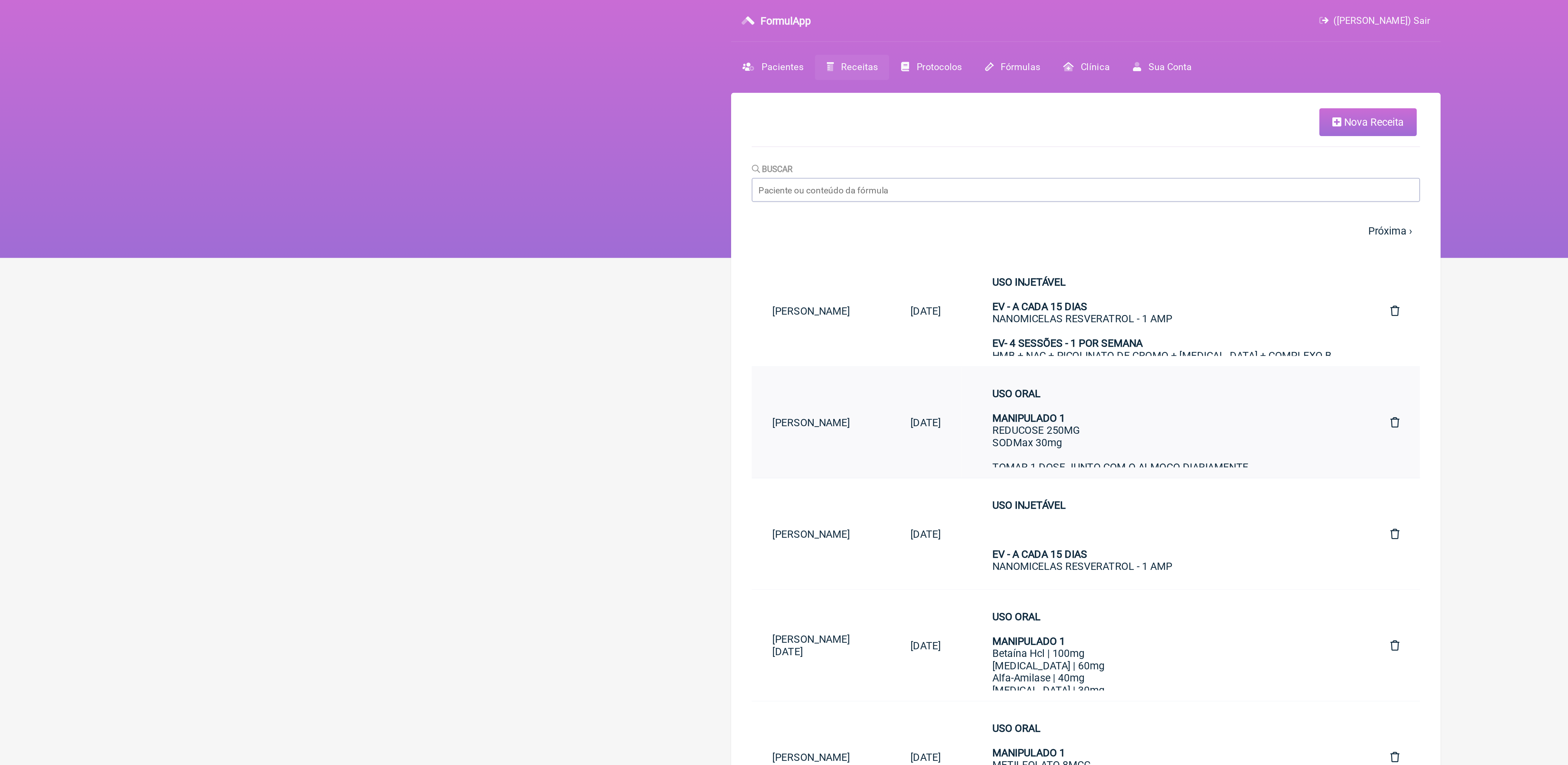
click at [698, 229] on link "26/08/2025" at bounding box center [698, 226] width 38 height 18
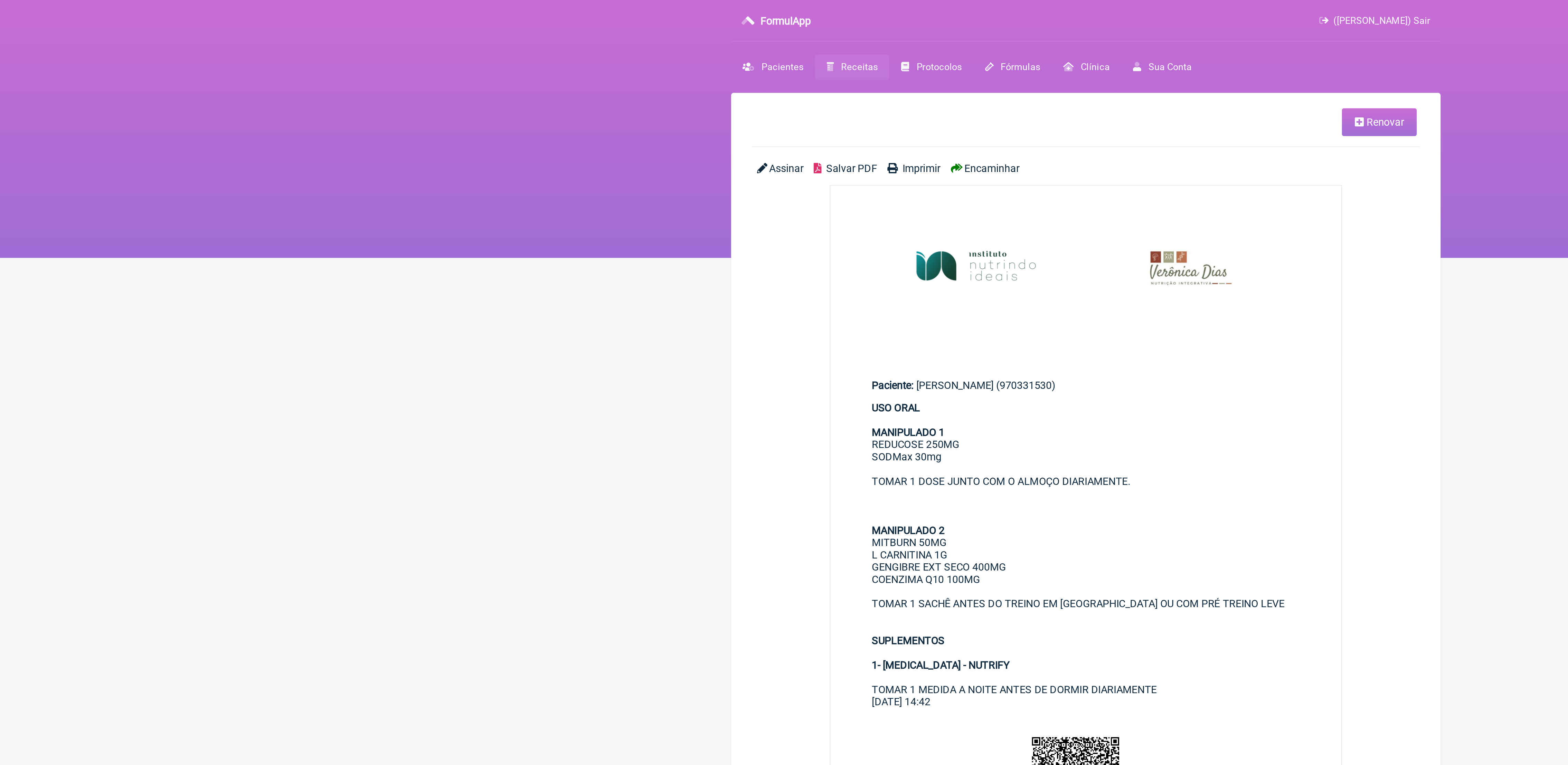
click at [663, 92] on span "Salvar PDF" at bounding box center [658, 90] width 27 height 7
click at [660, 37] on span "Receitas" at bounding box center [662, 36] width 19 height 6
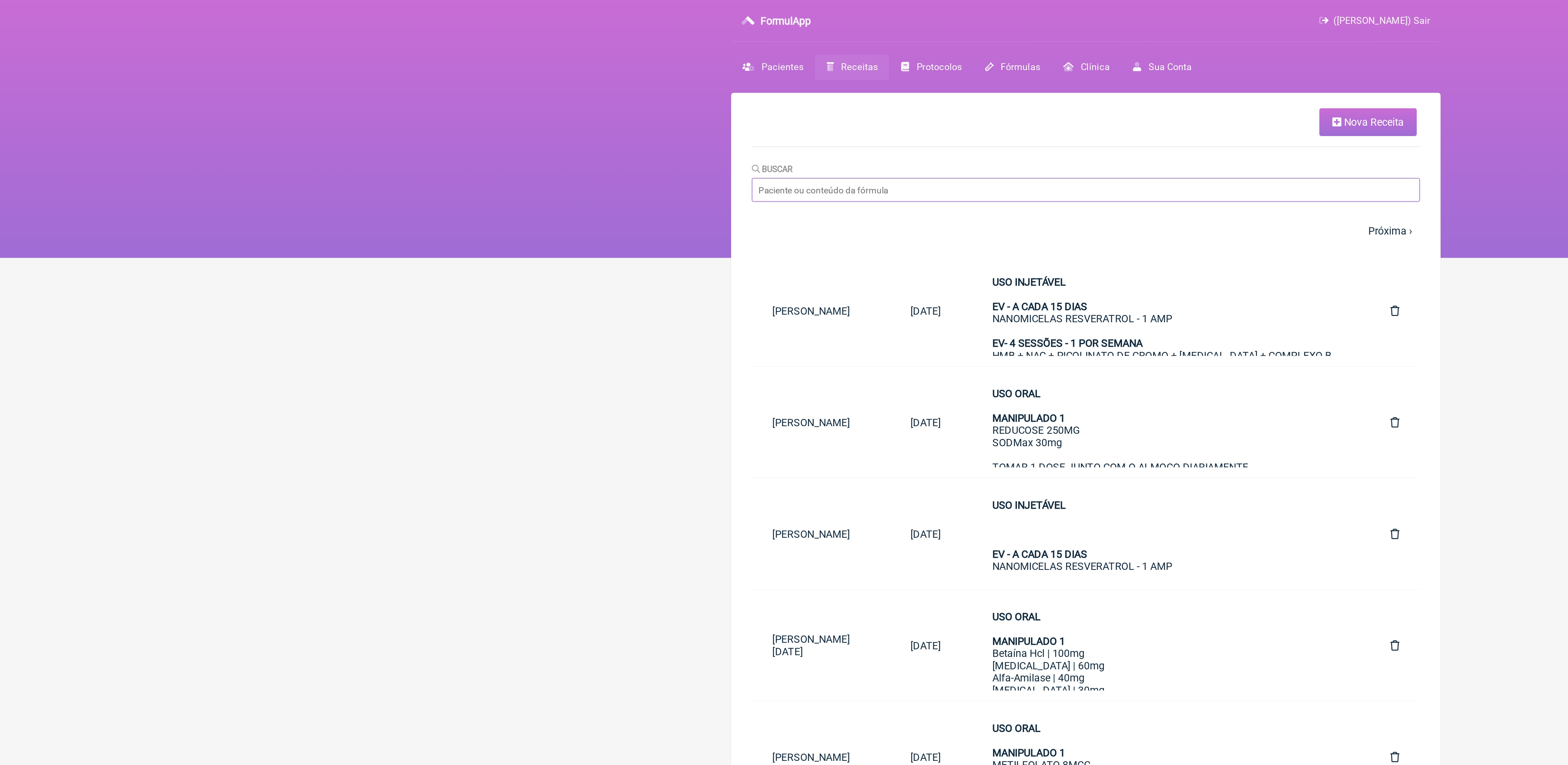
click at [671, 103] on input "Buscar" at bounding box center [784, 102] width 358 height 13
type input "CYNT"
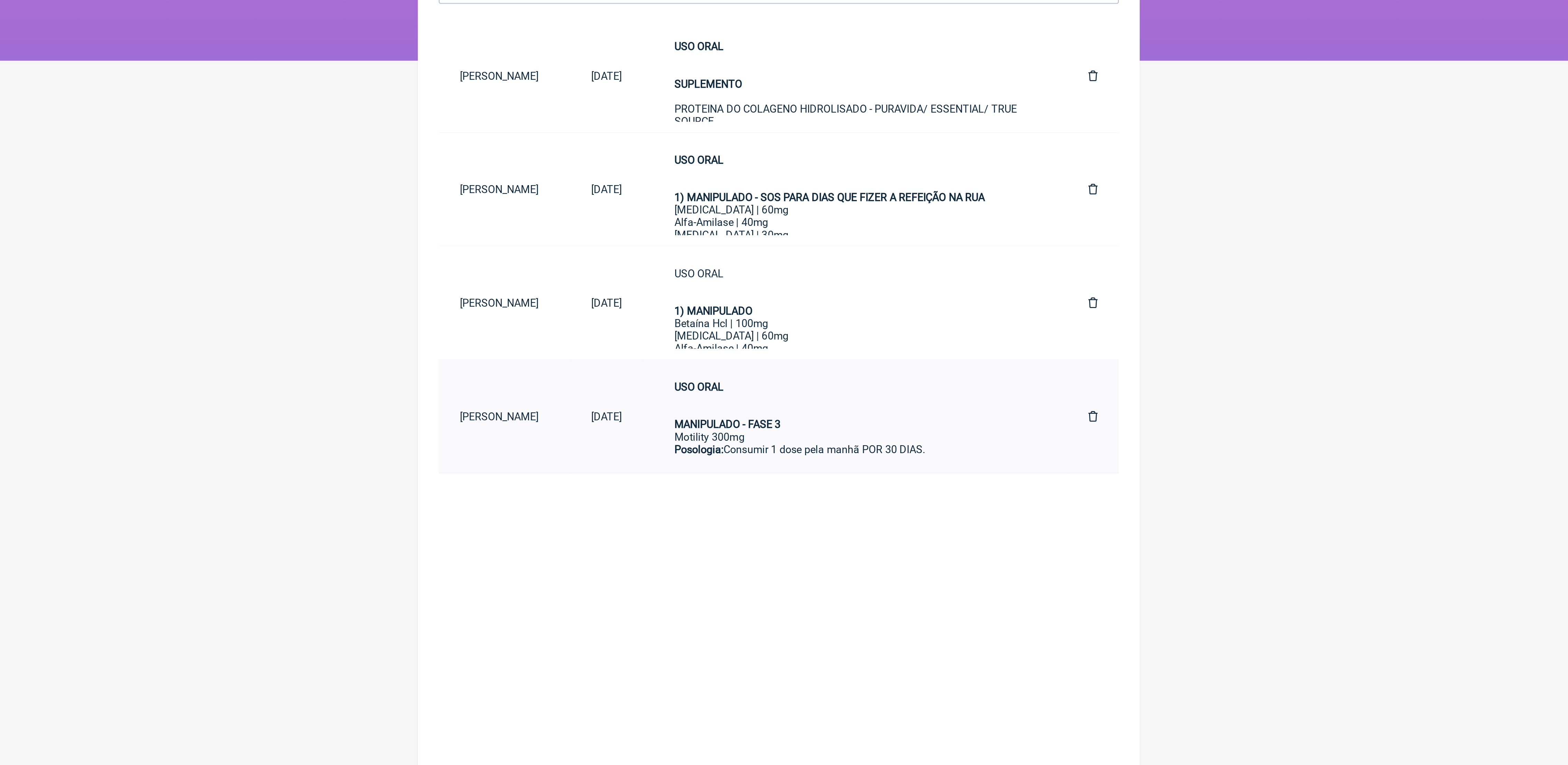
click at [785, 333] on strong "MANIPULADO - FASE 3" at bounding box center [757, 329] width 56 height 7
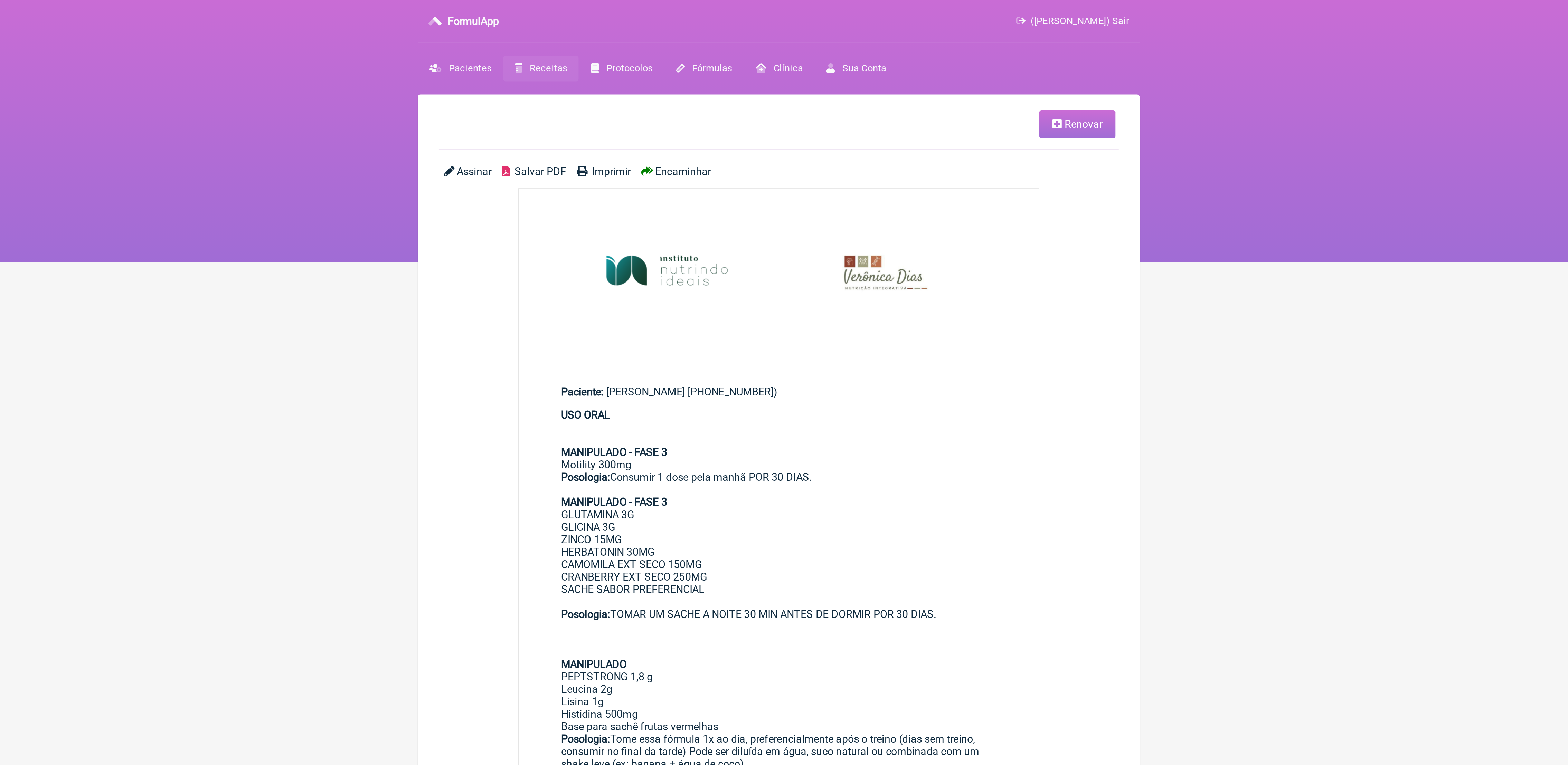
click at [934, 69] on link "Renovar" at bounding box center [941, 65] width 40 height 15
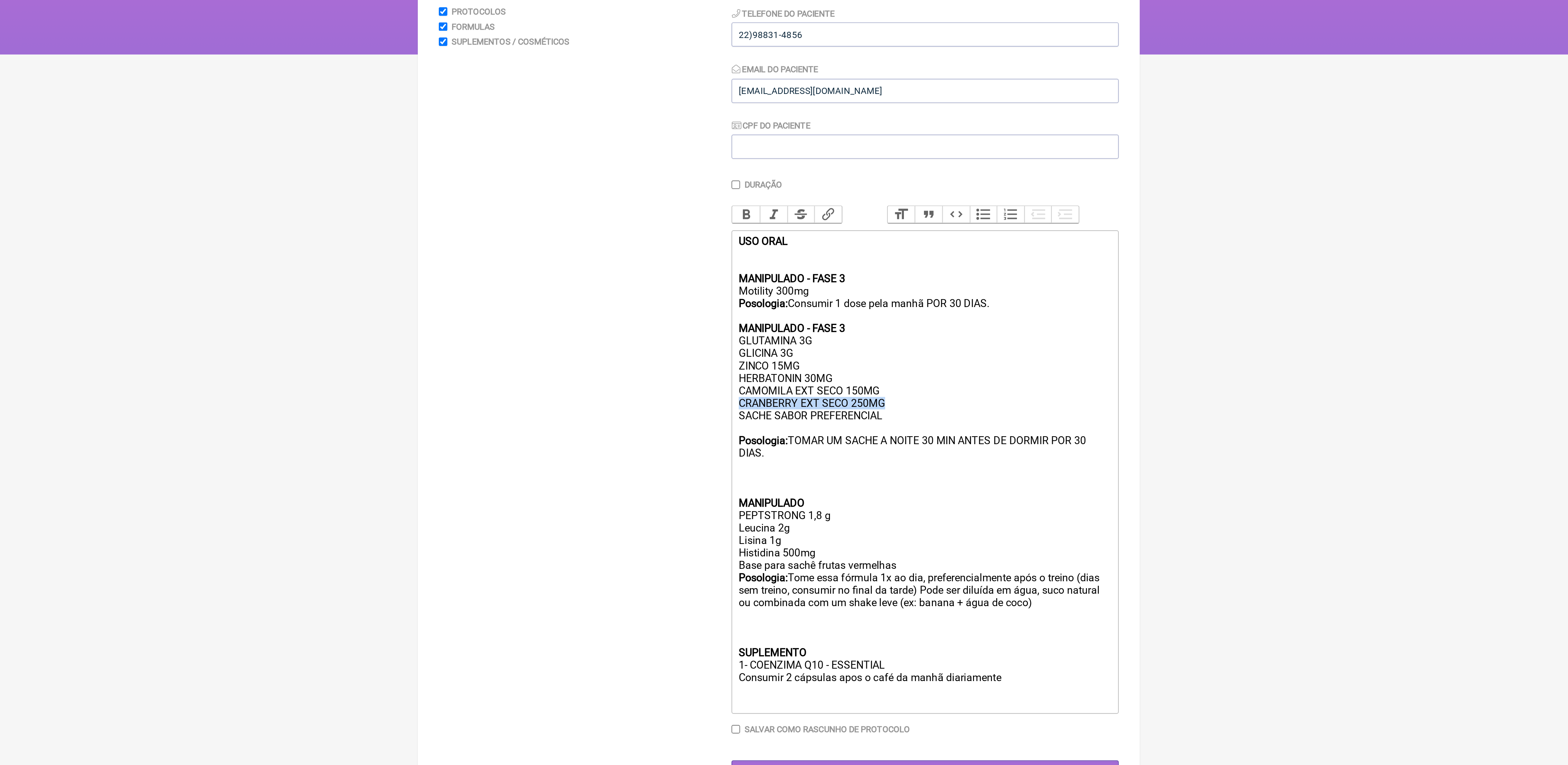
drag, startPoint x: 763, startPoint y: 341, endPoint x: 841, endPoint y: 338, distance: 78.1
click at [841, 338] on div "MANIPULADO - FASE 3 Motility 300mg Posologia: Consumir 1 dose pela manhã POR 30…" at bounding box center [861, 365] width 196 height 223
click at [814, 311] on div "MANIPULADO - FASE 3 Motility 300mg Posologia: Consumir 1 dose pela manhã POR 30…" at bounding box center [861, 365] width 196 height 223
click at [813, 317] on div "MANIPULADO - FASE 3 Motility 300mg Posologia: Consumir 1 dose pela manhã POR 30…" at bounding box center [861, 365] width 196 height 223
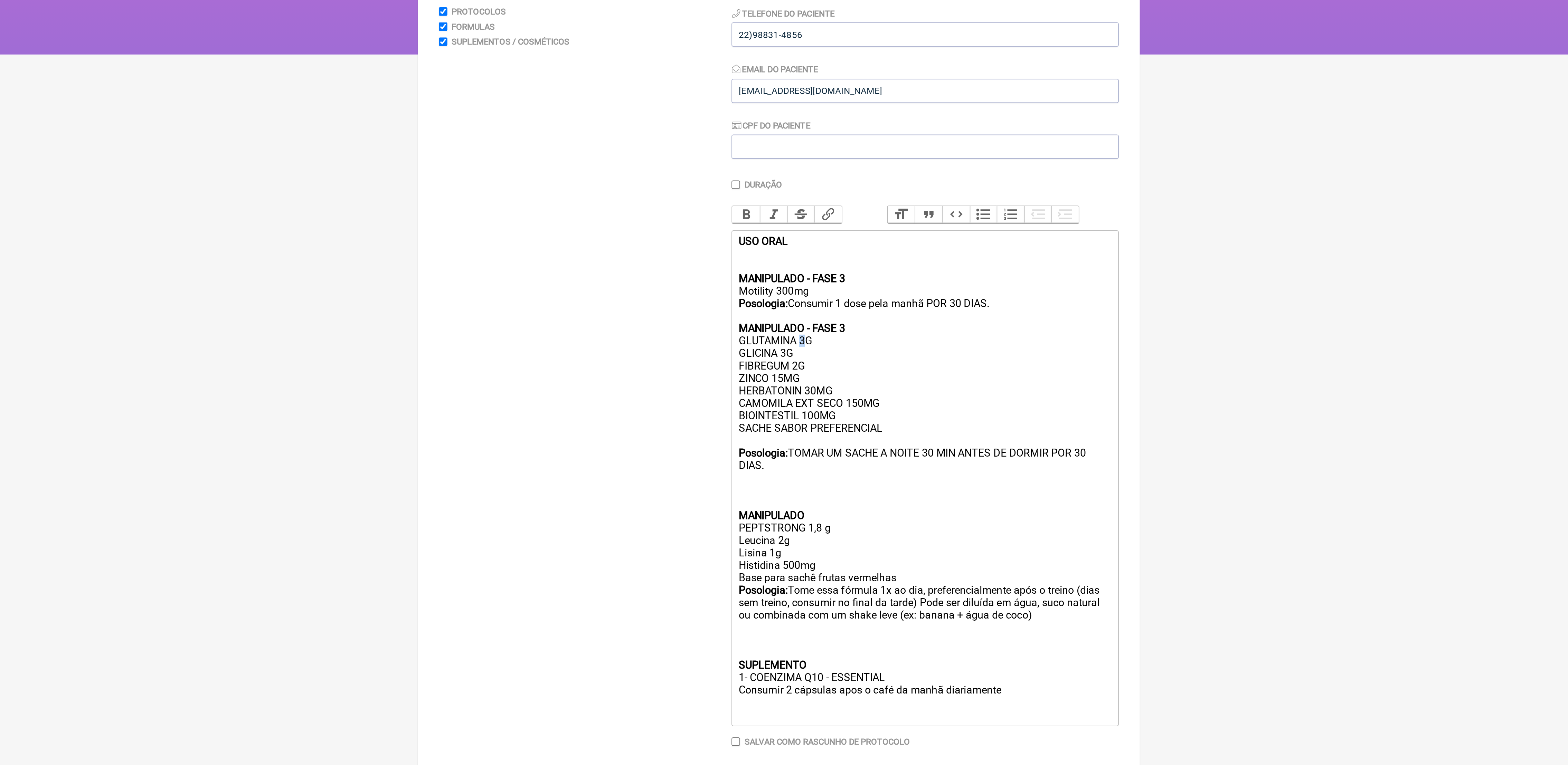
click at [800, 307] on div "MANIPULADO - FASE 3 Motility 300mg Posologia: Consumir 1 dose pela manhã POR 30…" at bounding box center [861, 368] width 196 height 229
click at [831, 328] on div "MANIPULADO - FASE 3 Motility 300mg Posologia: Consumir 1 dose pela manhã POR 30…" at bounding box center [861, 368] width 196 height 229
drag, startPoint x: 789, startPoint y: 313, endPoint x: 785, endPoint y: 312, distance: 4.1
click at [785, 312] on div "MANIPULADO - FASE 3 Motility 300mg Posologia: Consumir 1 dose pela manhã POR 30…" at bounding box center [861, 368] width 196 height 229
drag, startPoint x: 764, startPoint y: 313, endPoint x: 791, endPoint y: 316, distance: 27.2
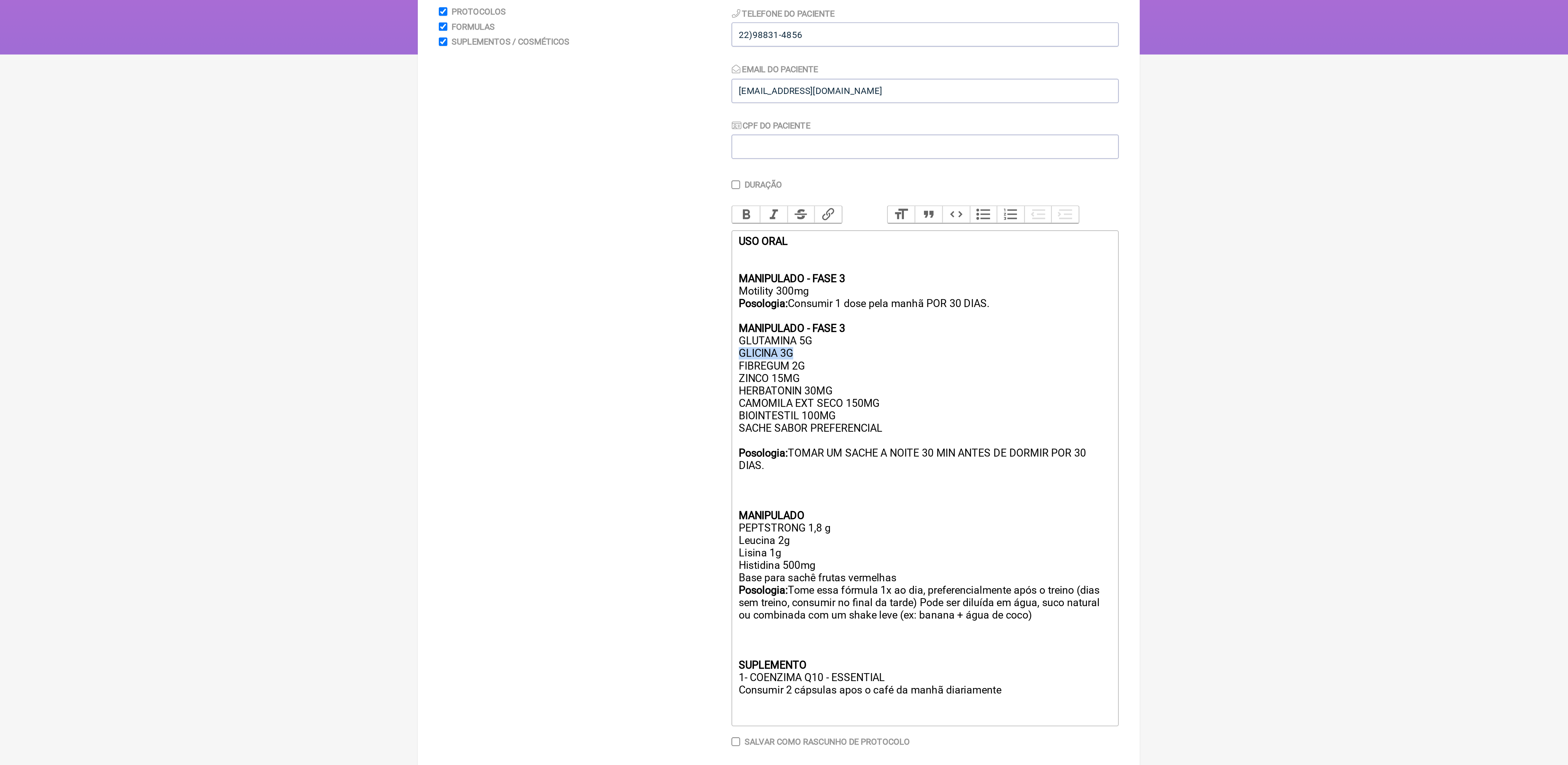
click at [791, 316] on div "MANIPULADO - FASE 3 Motility 300mg Posologia: Consumir 1 dose pela manhã POR 30…" at bounding box center [861, 368] width 196 height 229
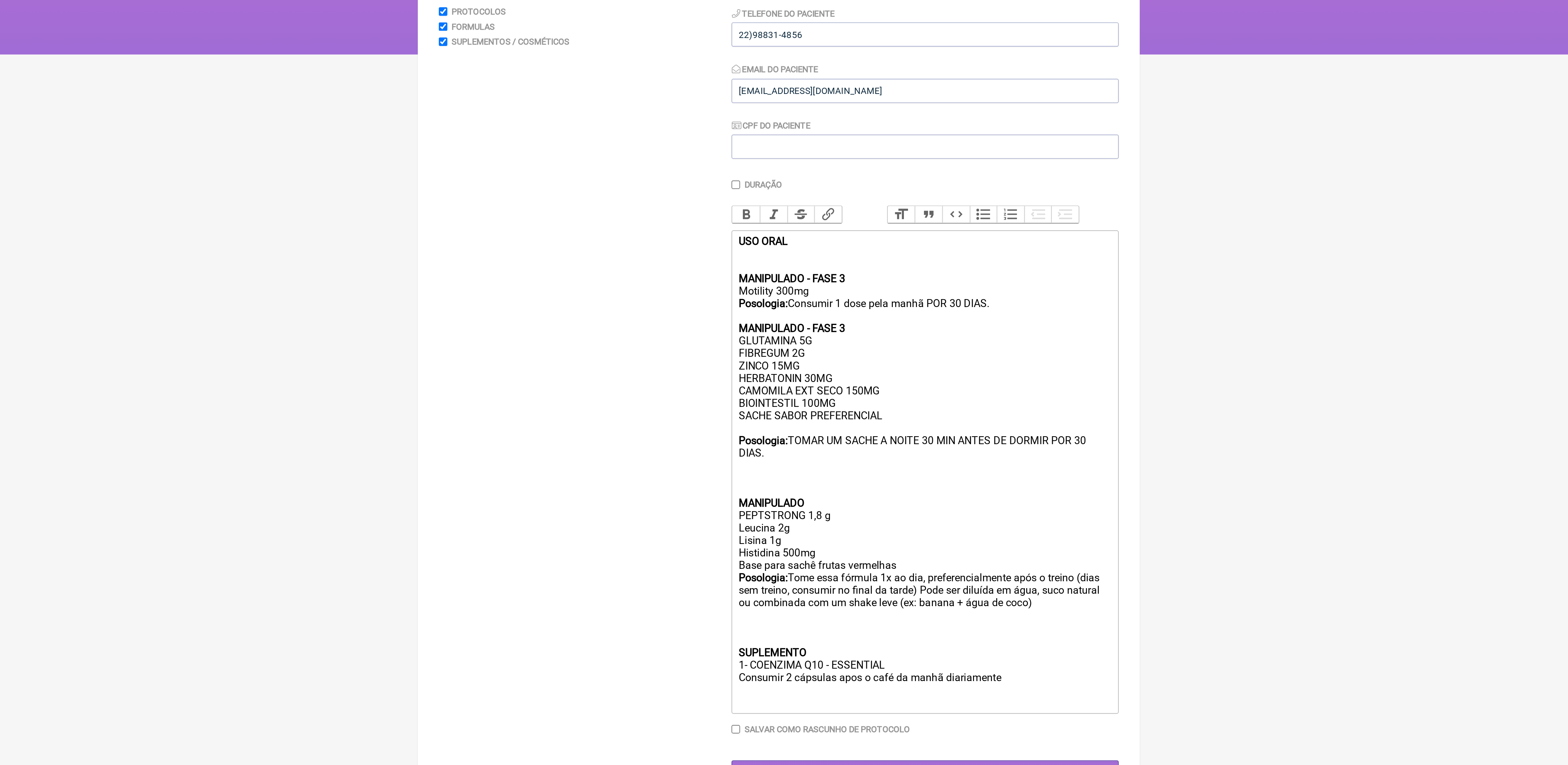
click at [803, 314] on div "MANIPULADO - FASE 3 Motility 300mg Posologia: Consumir 1 dose pela manhã POR 30…" at bounding box center [861, 365] width 196 height 223
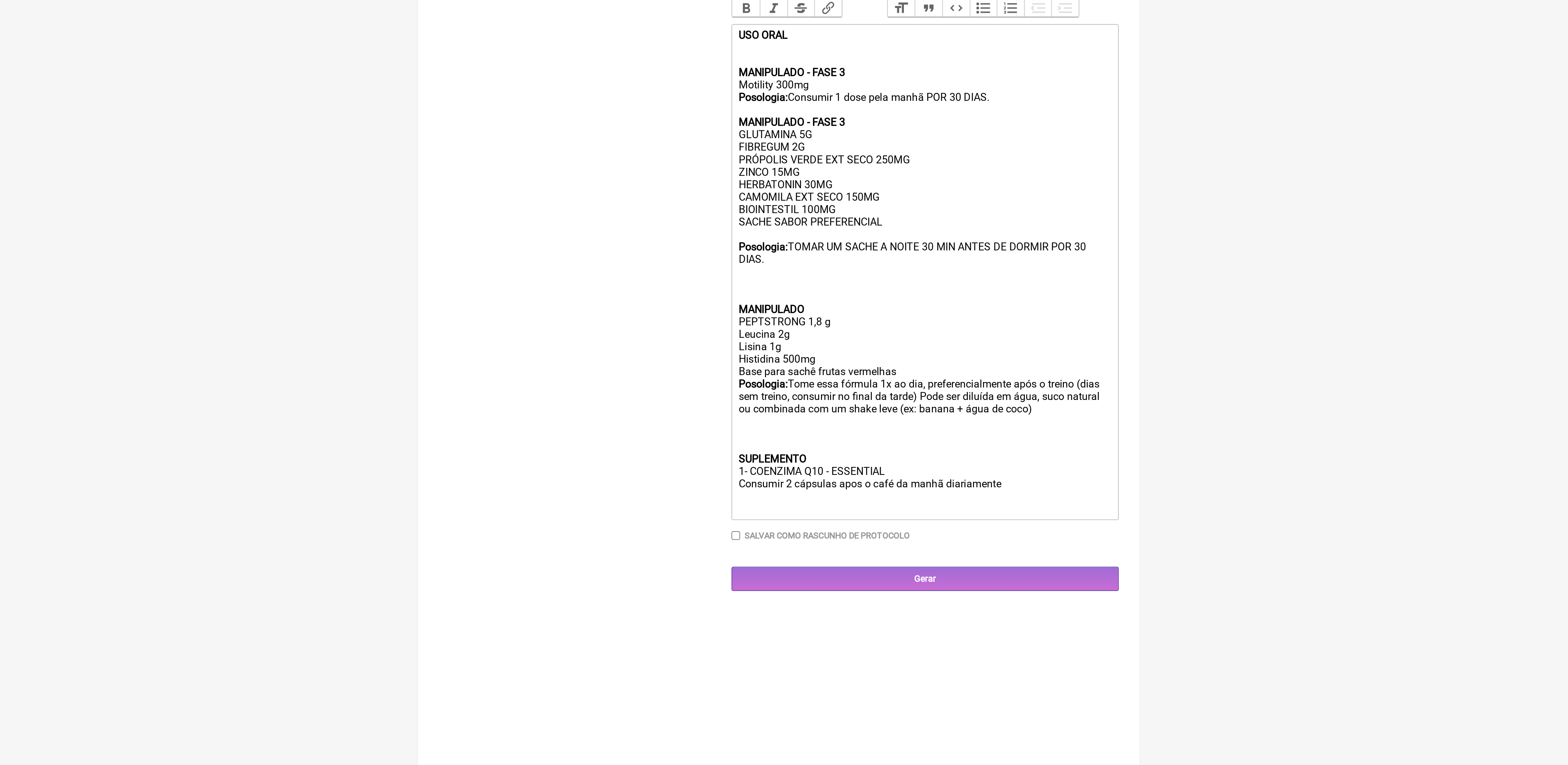
drag, startPoint x: 763, startPoint y: 396, endPoint x: 925, endPoint y: 496, distance: 190.4
click at [925, 483] on div "MANIPULADO - FASE 3 Motility 300mg Posologia: Consumir 1 dose pela manhã POR 30…" at bounding box center [861, 368] width 196 height 229
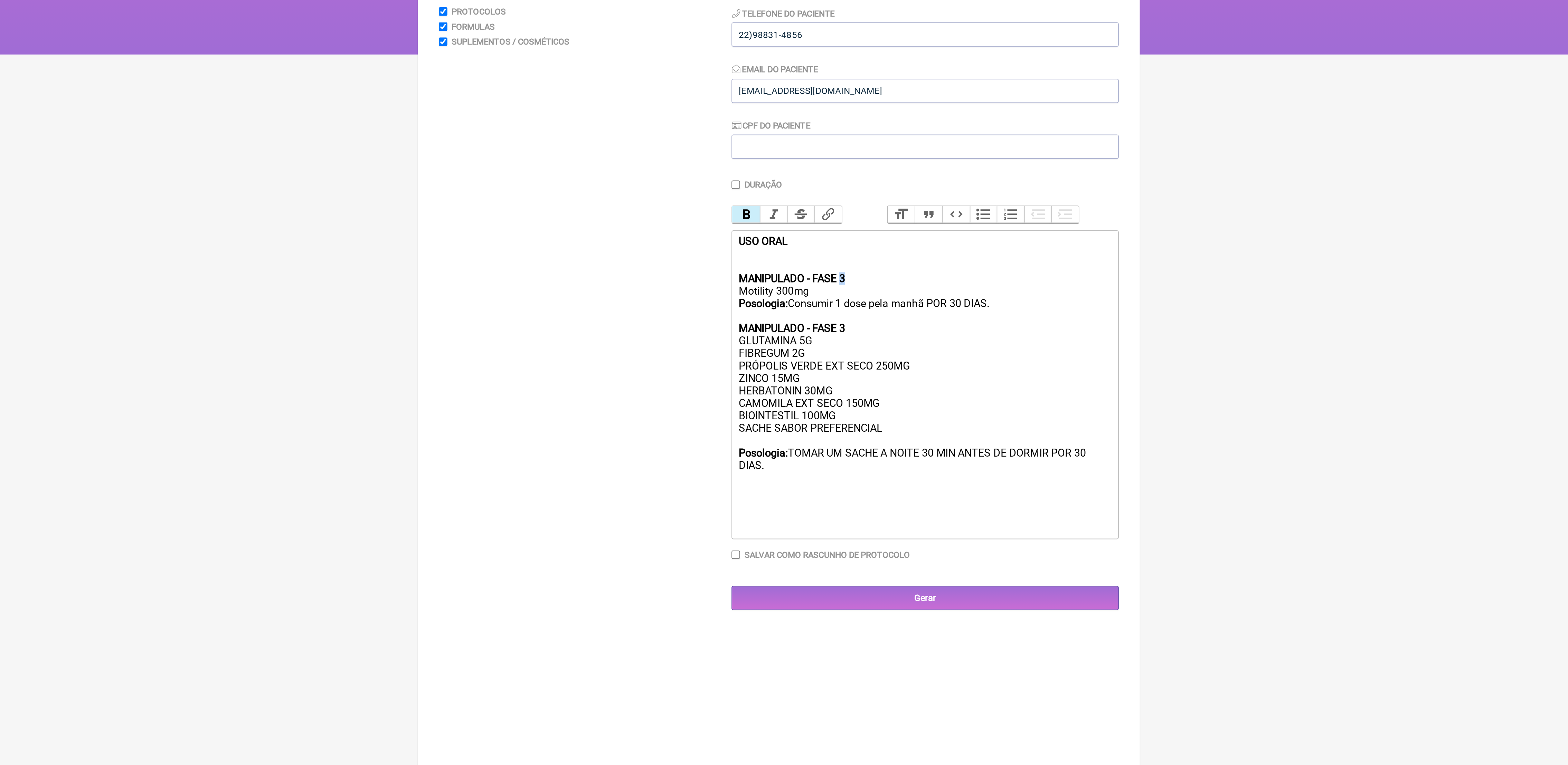
click at [819, 259] on strong "MANIPULADO - FASE 3" at bounding box center [791, 256] width 56 height 7
click at [820, 299] on div "MANIPULADO - FASE 4 Motility 300mg Posologia: Consumir 1 dose pela manhã POR 30…" at bounding box center [861, 319] width 196 height 131
drag, startPoint x: 766, startPoint y: 285, endPoint x: 800, endPoint y: 281, distance: 34.2
click at [800, 281] on div "MANIPULADO - FASE 4 Motility 300mg Posologia: Consumir 1 dose pela manhã POR 30…" at bounding box center [861, 319] width 196 height 131
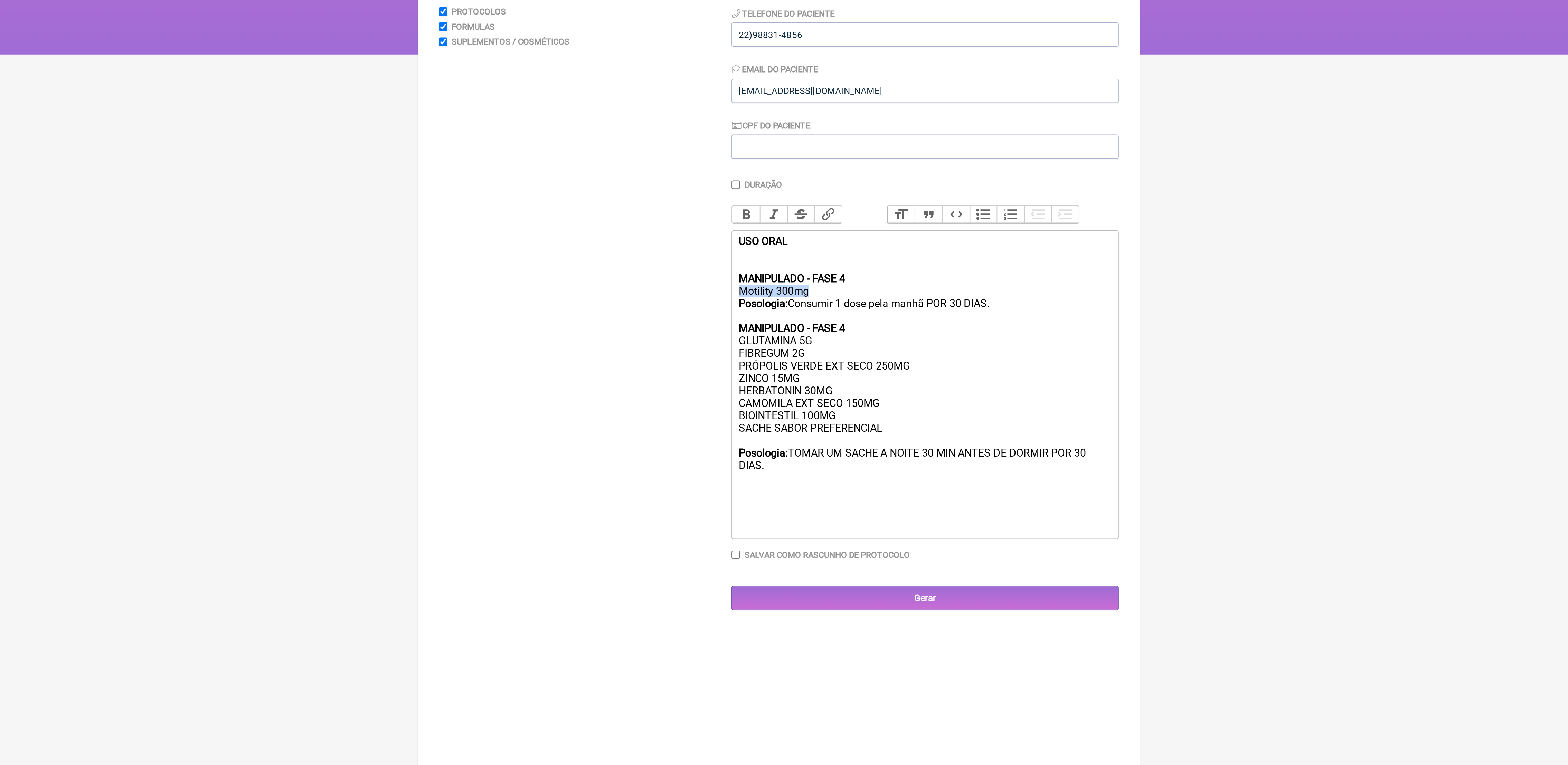
drag, startPoint x: 800, startPoint y: 279, endPoint x: 762, endPoint y: 285, distance: 38.5
click at [763, 285] on div "MANIPULADO - FASE 4 Motility 300mg Posologia: Consumir 1 dose pela manhã POR 30…" at bounding box center [861, 319] width 196 height 131
drag, startPoint x: 762, startPoint y: 282, endPoint x: 800, endPoint y: 282, distance: 38.0
click at [800, 282] on trix-editor "USO ORAL MANIPULADO - FASE 4 Motility 300mg Posologia: Consumir 1 dose pela man…" at bounding box center [861, 312] width 204 height 162
drag, startPoint x: 762, startPoint y: 341, endPoint x: 818, endPoint y: 337, distance: 56.1
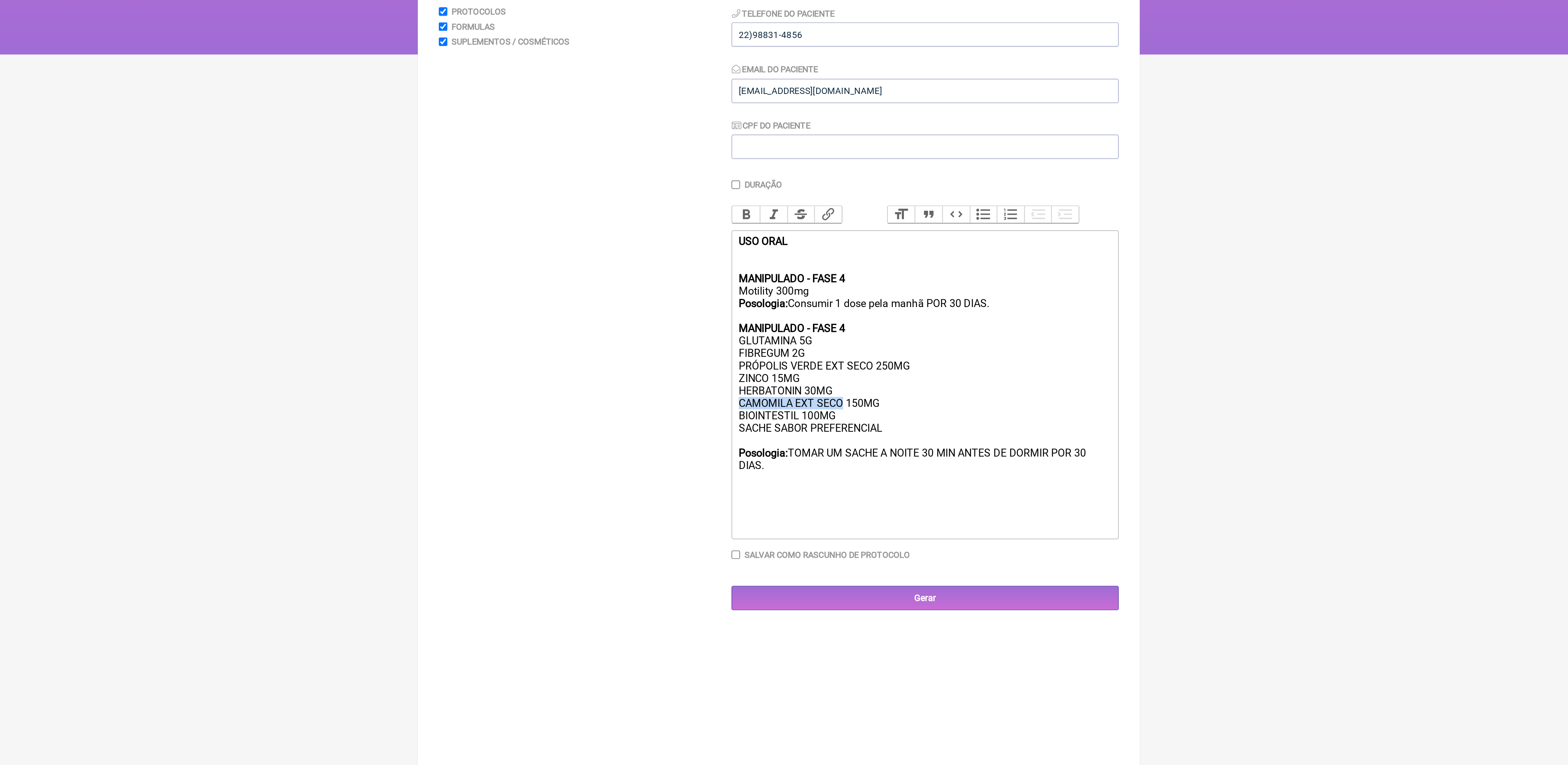
click at [818, 337] on trix-editor "USO ORAL MANIPULADO - FASE 4 Motility 300mg Posologia: Consumir 1 dose pela man…" at bounding box center [861, 312] width 204 height 162
click at [844, 384] on div "MANIPULADO - FASE 4 Motility 300mg Posologia: Consumir 1 dose pela manhã POR 30…" at bounding box center [861, 319] width 196 height 131
drag, startPoint x: 761, startPoint y: 280, endPoint x: 810, endPoint y: 280, distance: 49.0
click at [810, 280] on trix-editor "USO ORAL MANIPULADO - FASE 4 Motility 300mg Posologia: Consumir 1 dose pela man…" at bounding box center [861, 312] width 204 height 162
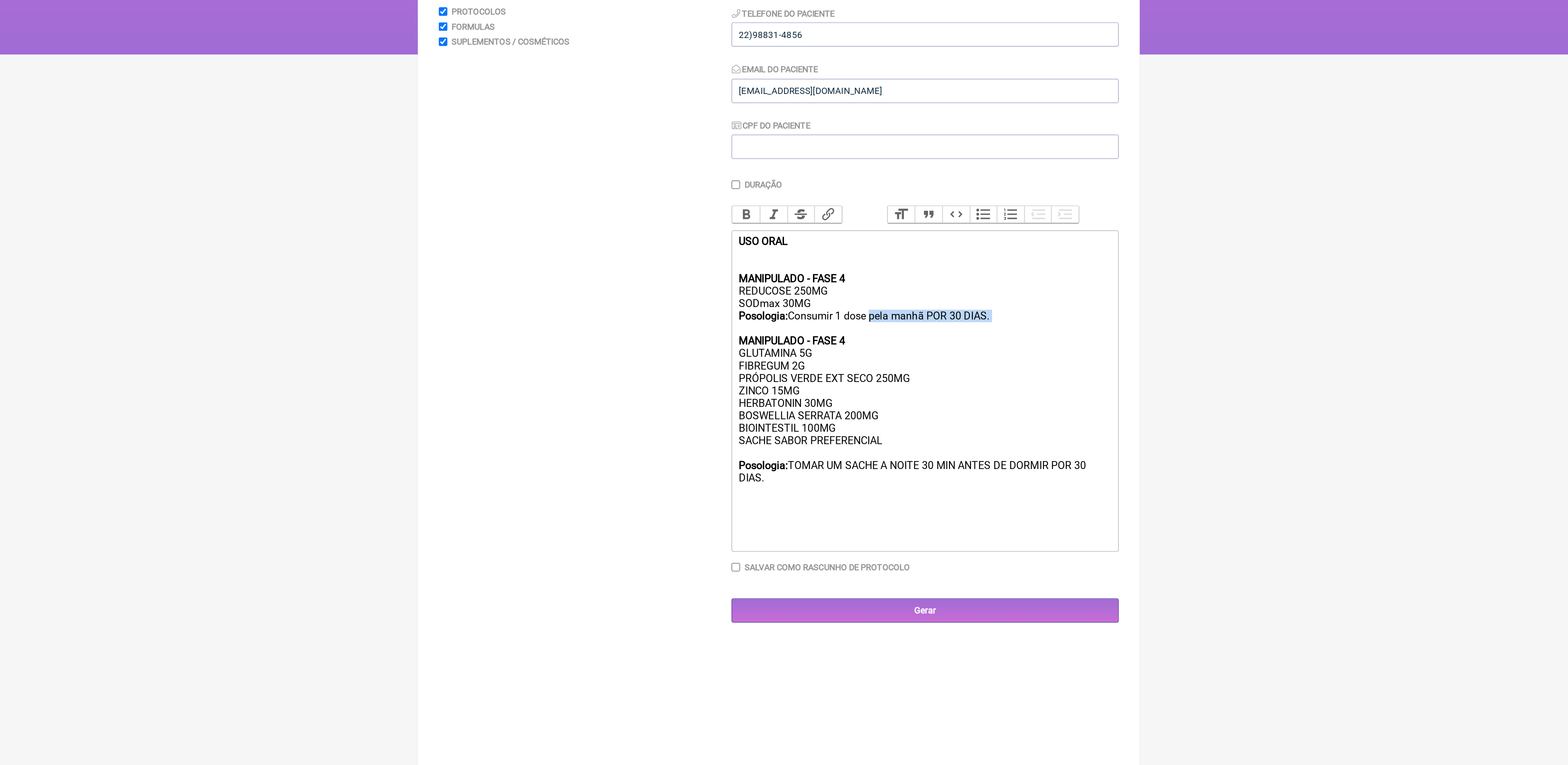
drag, startPoint x: 833, startPoint y: 296, endPoint x: 878, endPoint y: 300, distance: 45.2
click at [878, 300] on div "MANIPULADO - FASE 4 REDUCOSE 250MG SODmax 30MG Posologia: Consumir 1 dose pela …" at bounding box center [861, 322] width 196 height 138
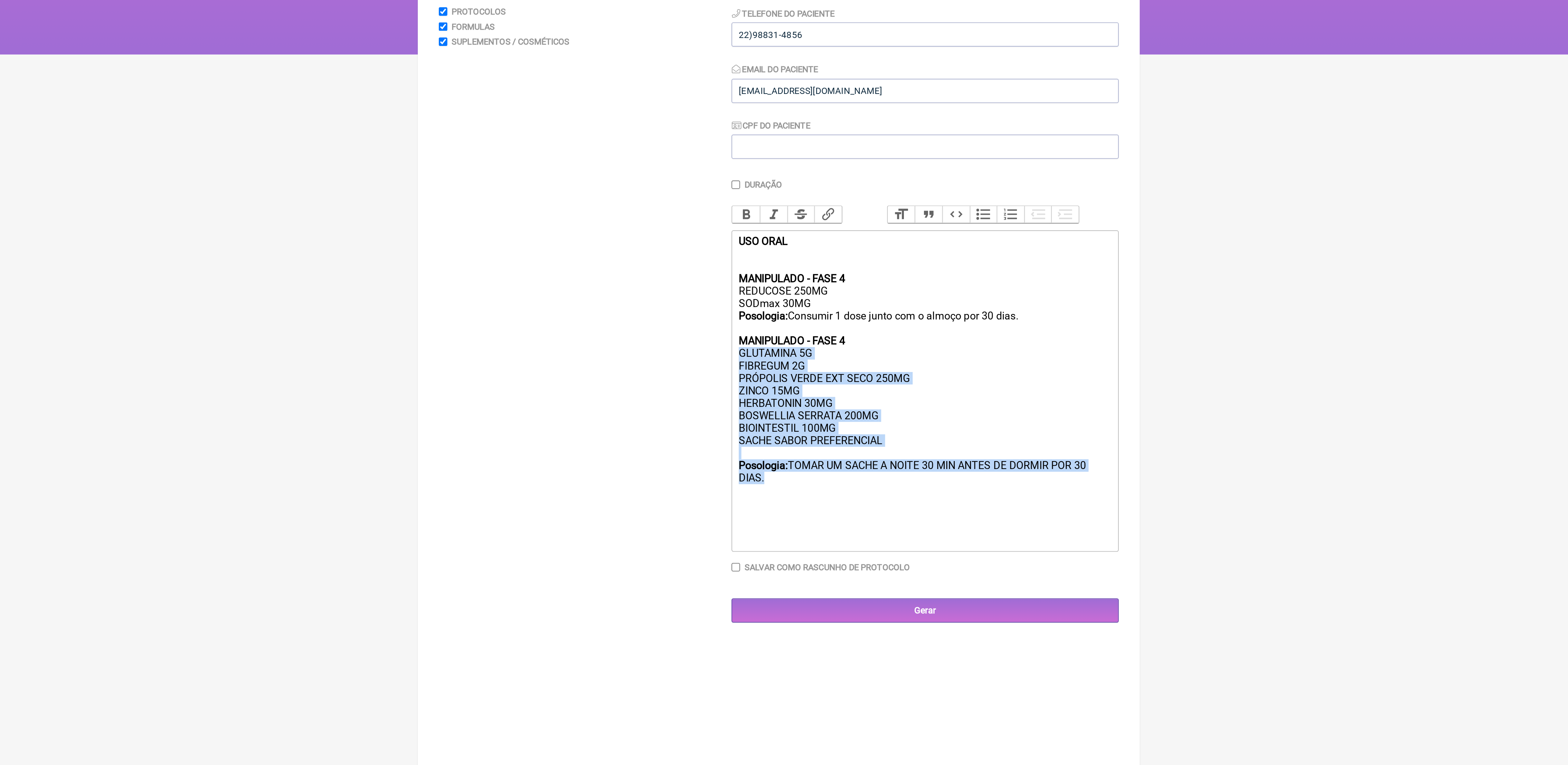
drag, startPoint x: 764, startPoint y: 316, endPoint x: 844, endPoint y: 382, distance: 103.7
click at [844, 382] on div "MANIPULADO - FASE 4 REDUCOSE 250MG SODmax 30MG Posologia: Consumir 1 dose junto…" at bounding box center [861, 322] width 196 height 138
copy div "GLUTAMINA 5G FIBREGUM 2G PRÓPOLIS VERDE EXT SECO 250MG ZINCO 15MG HERBATONIN 30…"
click at [835, 321] on div "MANIPULADO - FASE 4 REDUCOSE 250MG SODmax 30MG Posologia: Consumir 1 dose junto…" at bounding box center [861, 322] width 196 height 138
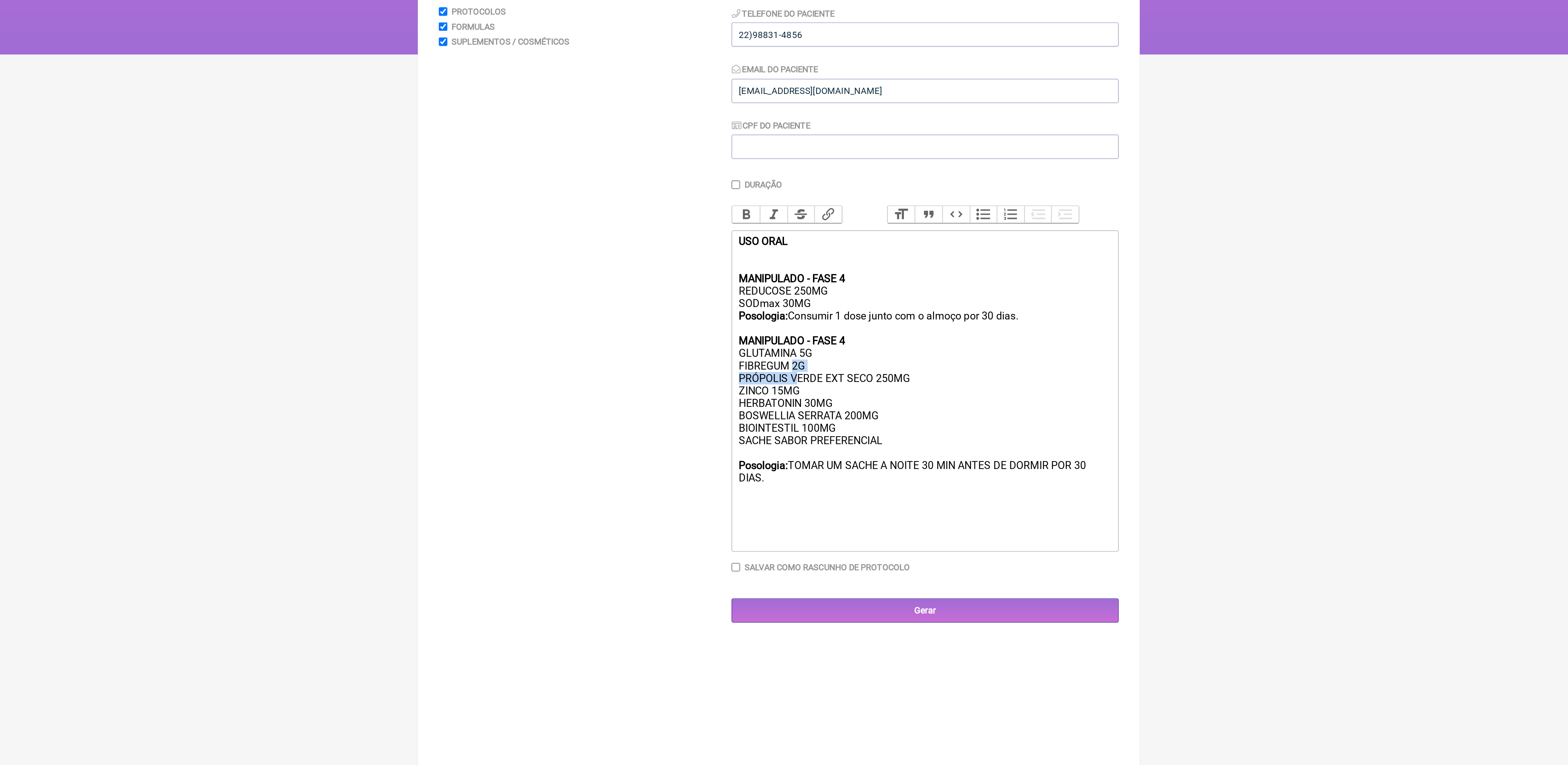
click at [793, 324] on div "MANIPULADO - FASE 4 REDUCOSE 250MG SODmax 30MG Posologia: Consumir 1 dose junto…" at bounding box center [861, 322] width 196 height 138
click at [793, 318] on div "MANIPULADO - FASE 4 REDUCOSE 250MG SODmax 30MG Posologia: Consumir 1 dose junto…" at bounding box center [861, 322] width 196 height 138
click at [794, 318] on div "MANIPULADO - FASE 4 REDUCOSE 250MG SODmax 30MG Posologia: Consumir 1 dose junto…" at bounding box center [861, 322] width 196 height 138
click at [813, 322] on div "MANIPULADO - FASE 4 REDUCOSE 250MG SODmax 30MG Posologia: Consumir 1 dose junto…" at bounding box center [861, 322] width 196 height 138
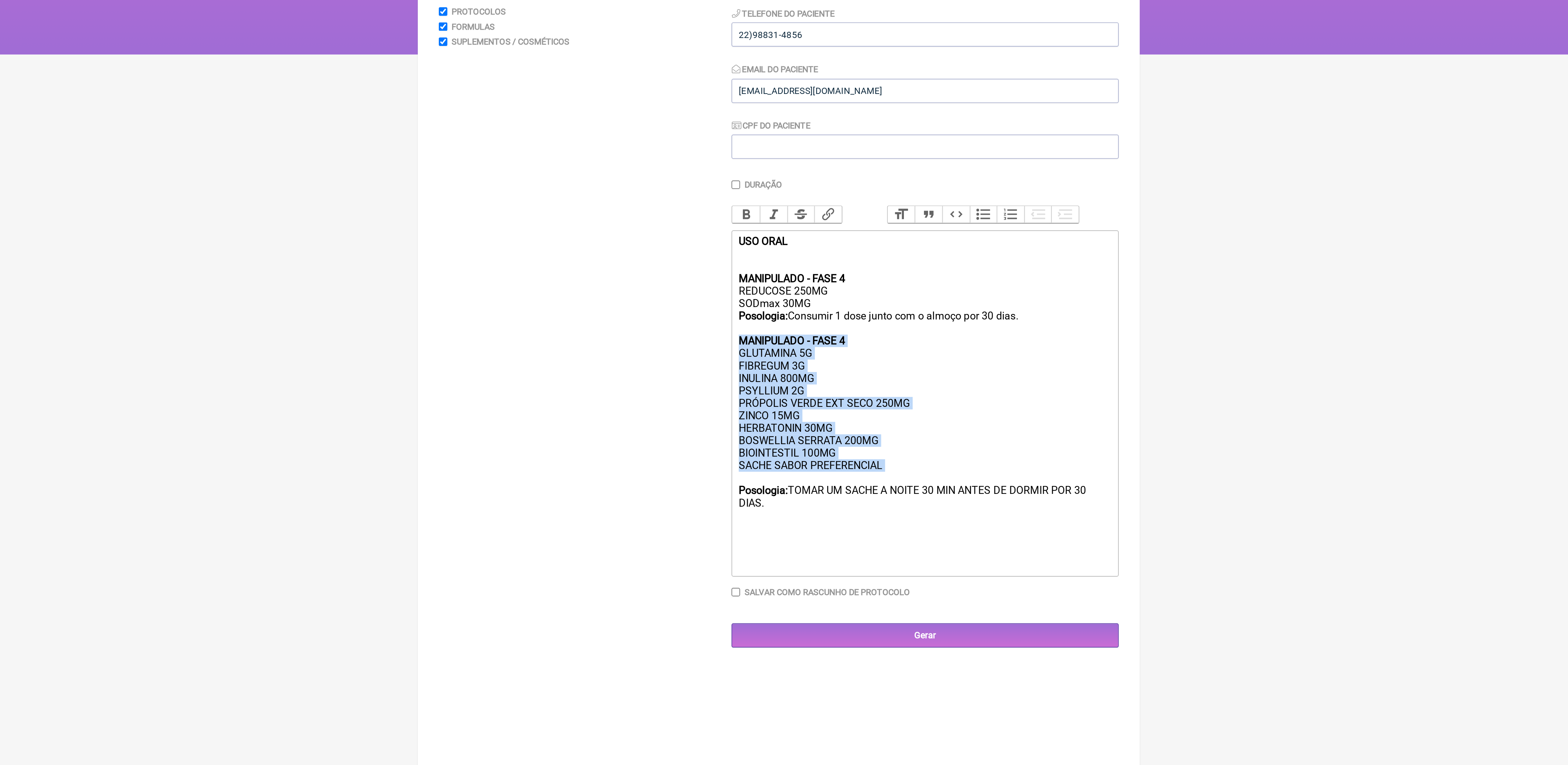
drag, startPoint x: 760, startPoint y: 310, endPoint x: 856, endPoint y: 382, distance: 120.0
click at [856, 382] on trix-editor "USO ORAL MANIPULADO - FASE 4 REDUCOSE 250MG SODmax 30MG Posologia: Consumir 1 d…" at bounding box center [861, 322] width 204 height 183
copy div "MANIPULADO - FASE 4 GLUTAMINA 5G FIBREGUM 3G INULINA 800MG PSYLLIUM 2G PRÓPOLIS…"
click at [819, 363] on div "MANIPULADO - FASE 4 REDUCOSE 250MG SODmax 30MG Posologia: Consumir 1 dose junto…" at bounding box center [861, 329] width 196 height 151
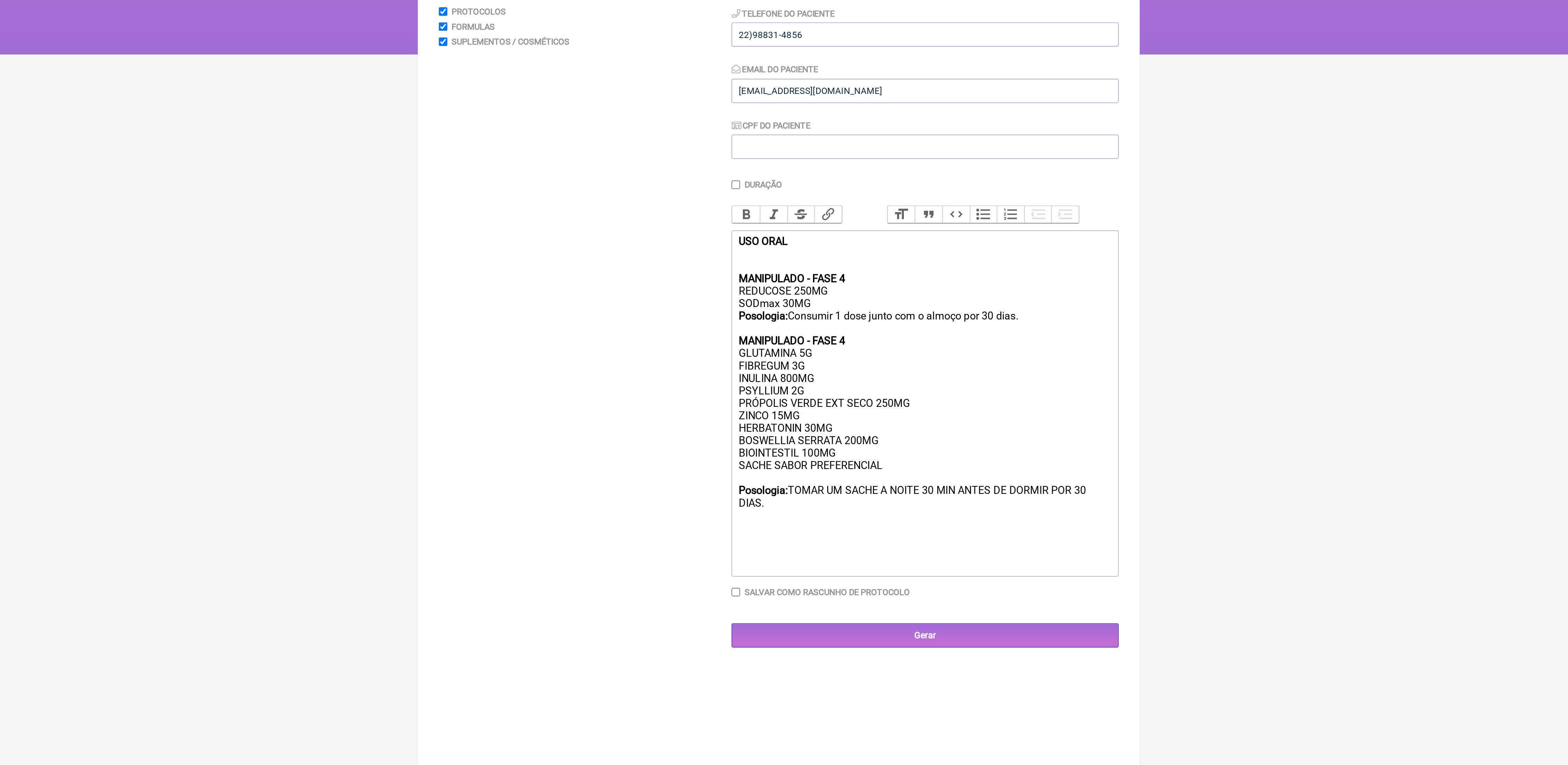
click at [819, 365] on div "MANIPULADO - FASE 4 REDUCOSE 250MG SODmax 30MG Posologia: Consumir 1 dose junto…" at bounding box center [861, 329] width 196 height 151
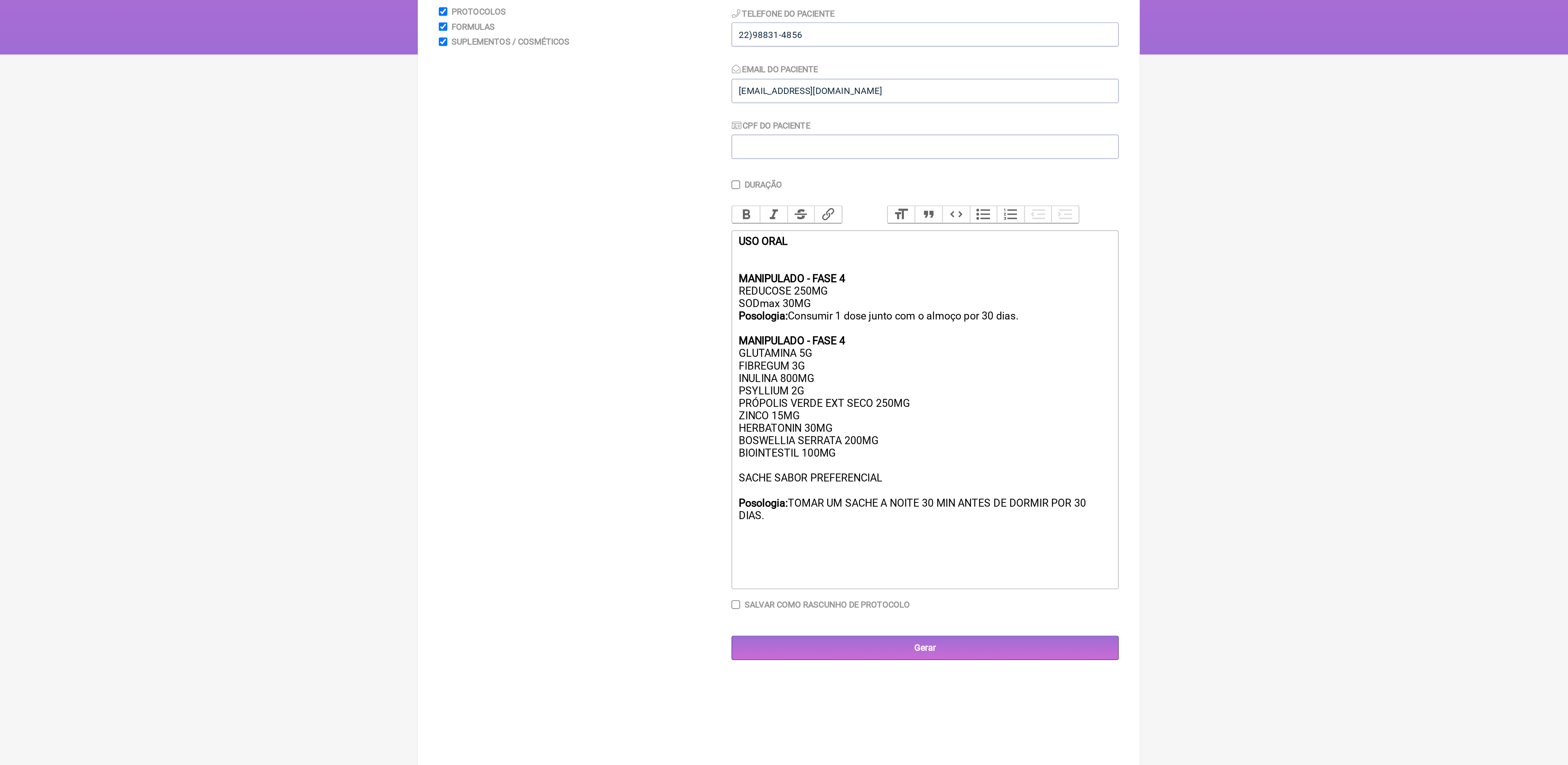
paste trix-editor "<em>Bifidobacterium lactis HN019</em> <br>"
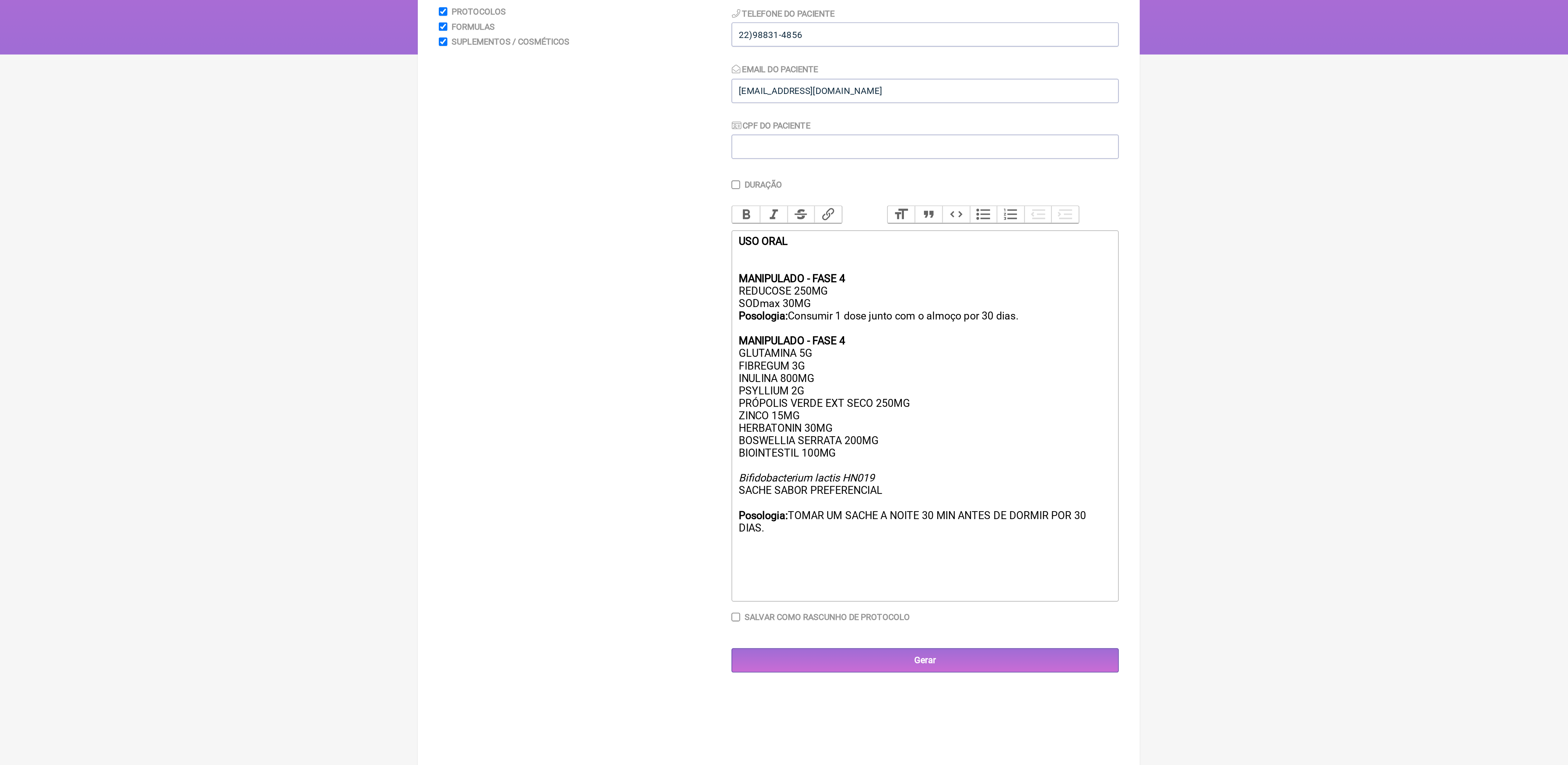
click at [817, 374] on div "MANIPULADO - FASE 4 REDUCOSE 250MG SODmax 30MG Posologia: Consumir 1 dose junto…" at bounding box center [861, 335] width 196 height 164
drag, startPoint x: 763, startPoint y: 382, endPoint x: 838, endPoint y: 377, distance: 75.2
click at [838, 377] on trix-editor "USO ORAL MANIPULADO - FASE 4 REDUCOSE 250MG SODmax 30MG Posologia: Consumir 1 d…" at bounding box center [861, 328] width 204 height 195
type trix-editor "<div><strong>USO ORAL</strong><br><br><br></div><div><strong>MANIPULADO - FASE …"
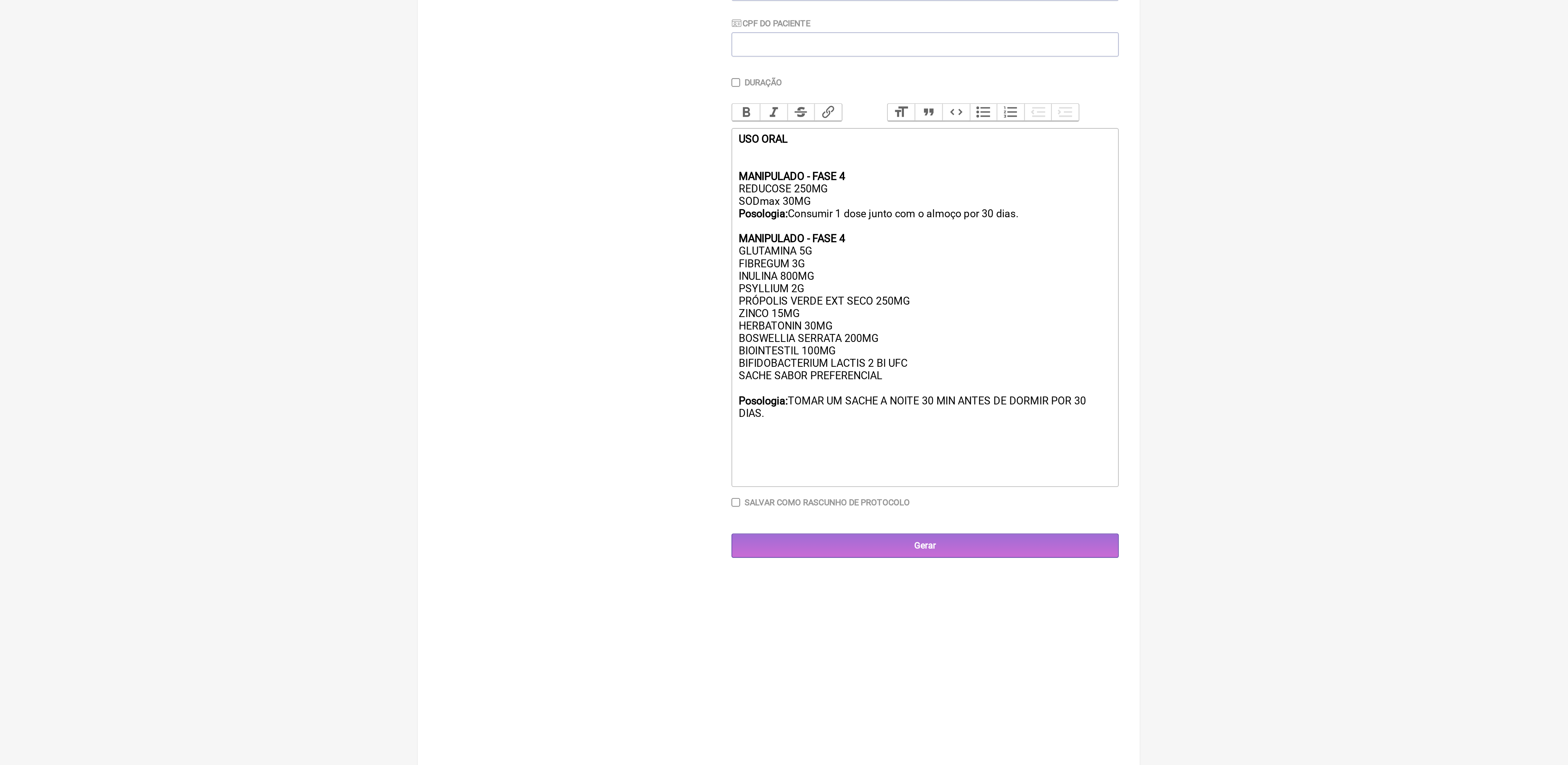
drag, startPoint x: 762, startPoint y: 281, endPoint x: 914, endPoint y: 295, distance: 152.6
click at [914, 295] on trix-editor "USO ORAL MANIPULADO - FASE 4 REDUCOSE 250MG SODmax 30MG Posologia: Consumir 1 d…" at bounding box center [861, 325] width 204 height 189
copy div "REDUCOSE 250MG SODmax 30MG Posologia: Consumir 1 dose junto com o almoço por 30…"
click at [945, 410] on div "MANIPULADO - FASE 4 REDUCOSE 250MG SODmax 30MG Posologia: Consumir 1 dose junto…" at bounding box center [861, 332] width 196 height 158
click at [922, 457] on input "Gerar" at bounding box center [861, 450] width 204 height 13
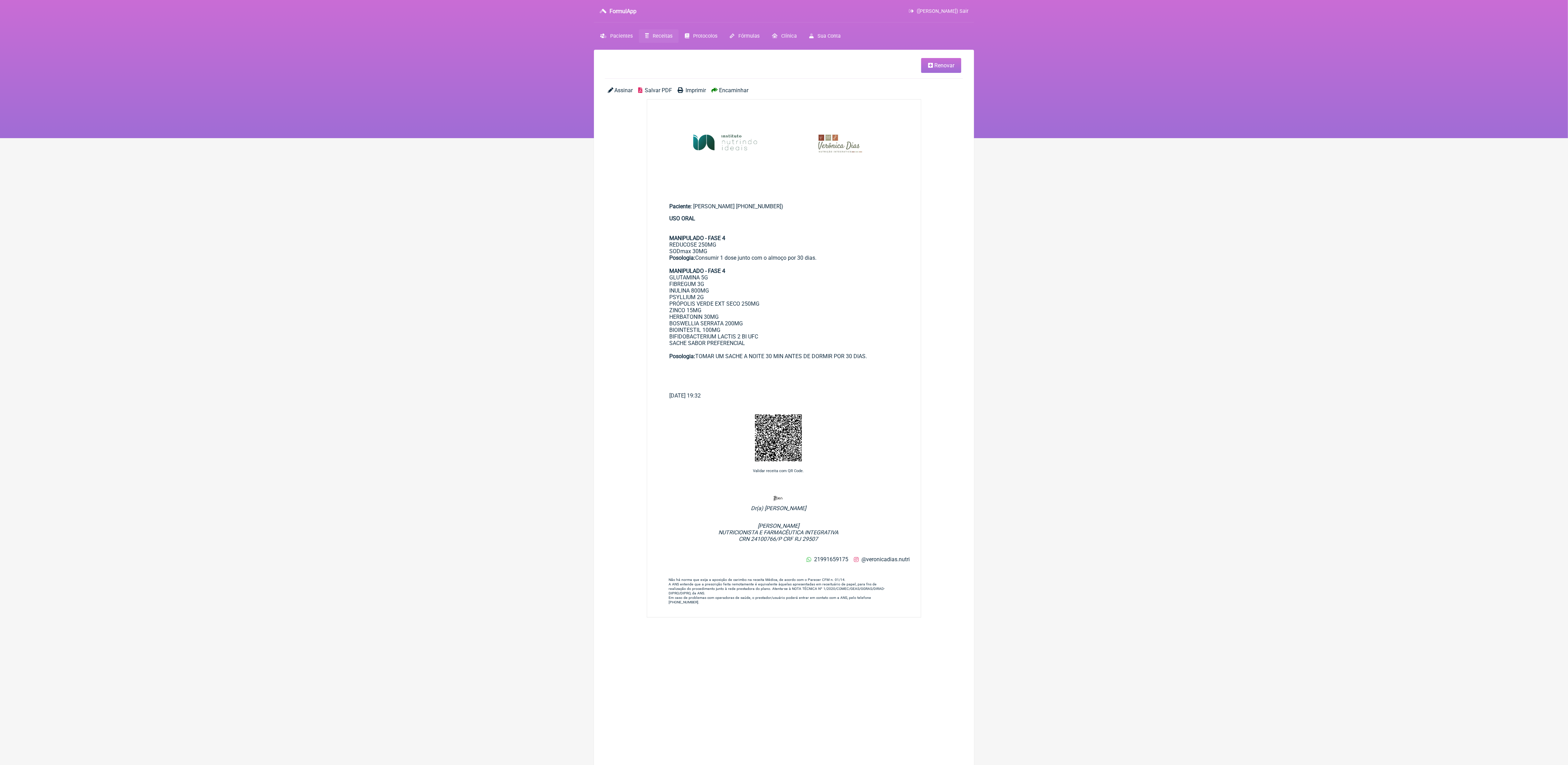
click at [649, 95] on div "Assinar Salvar PDF Imprimir Encaminhar" at bounding box center [784, 93] width 358 height 12
click at [656, 83] on main "Renovar Assinar Salvar PDF Imprimir Encaminhar Paciente: [PERSON_NAME] [PHONE_N…" at bounding box center [784, 432] width 380 height 765
click at [660, 89] on span "Salvar PDF" at bounding box center [658, 90] width 27 height 7
